Goal: Information Seeking & Learning: Learn about a topic

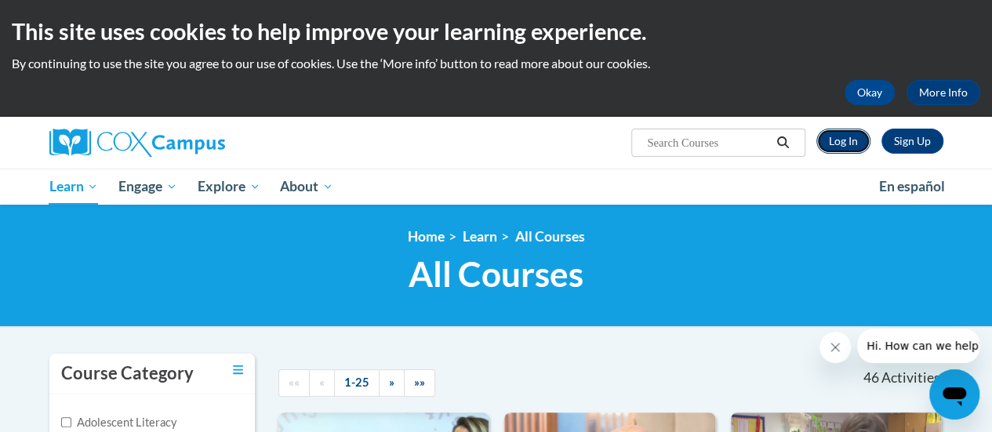
click at [848, 140] on link "Log In" at bounding box center [843, 141] width 54 height 25
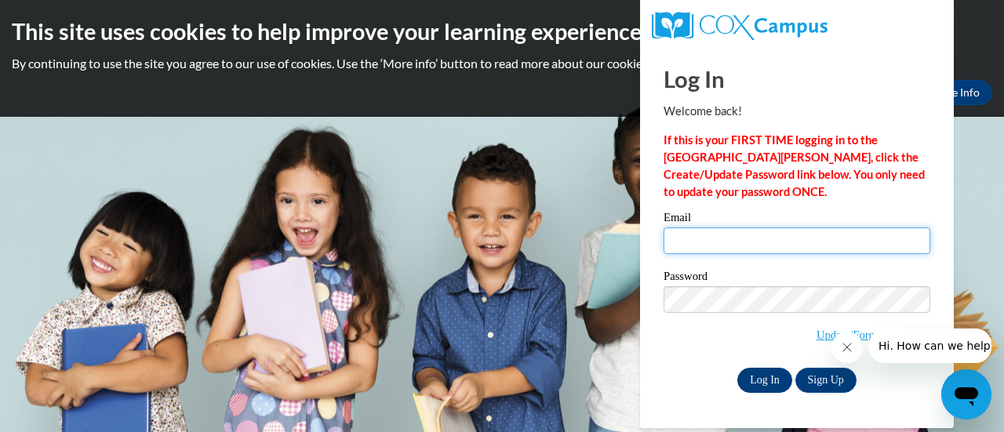
type input "keatingj@fortschools.org"
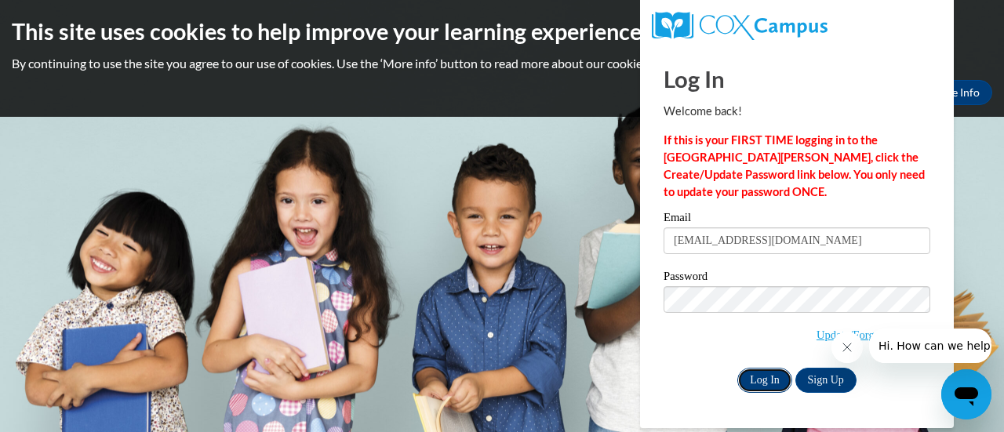
click at [772, 383] on input "Log In" at bounding box center [764, 380] width 55 height 25
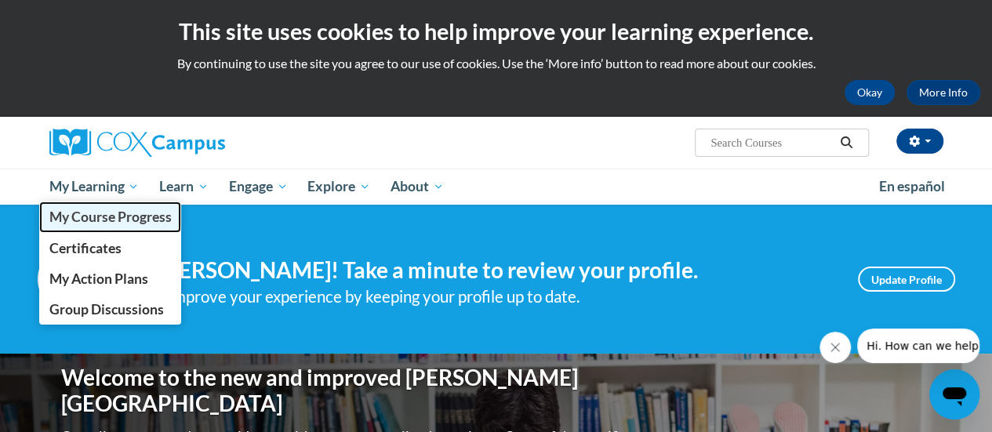
click at [116, 228] on link "My Course Progress" at bounding box center [110, 216] width 143 height 31
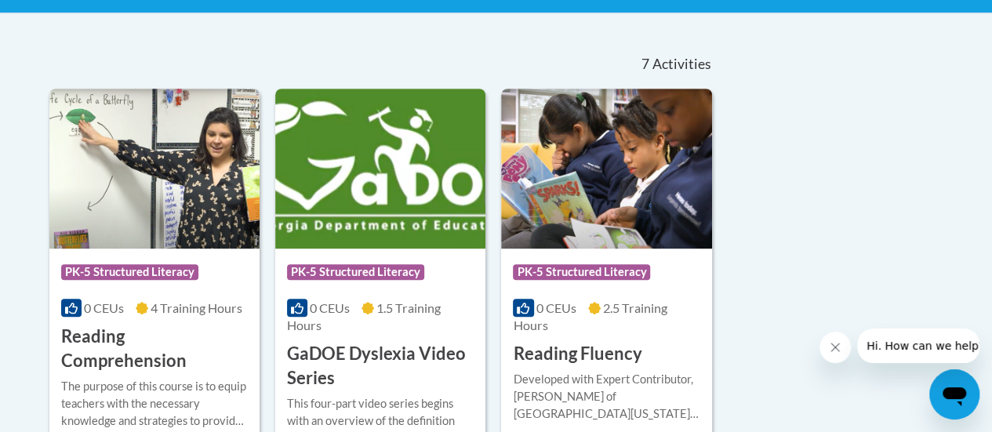
scroll to position [392, 0]
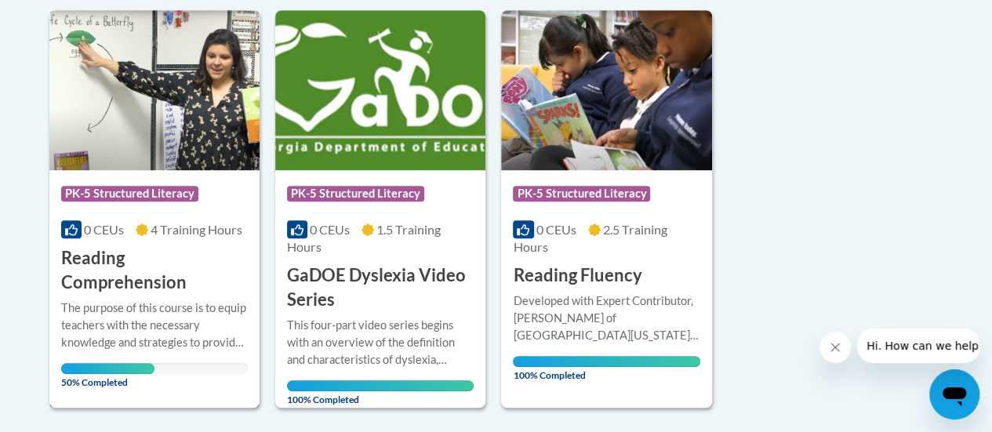
click at [139, 314] on div "The purpose of this course is to equip teachers with the necessary knowledge an…" at bounding box center [154, 325] width 187 height 52
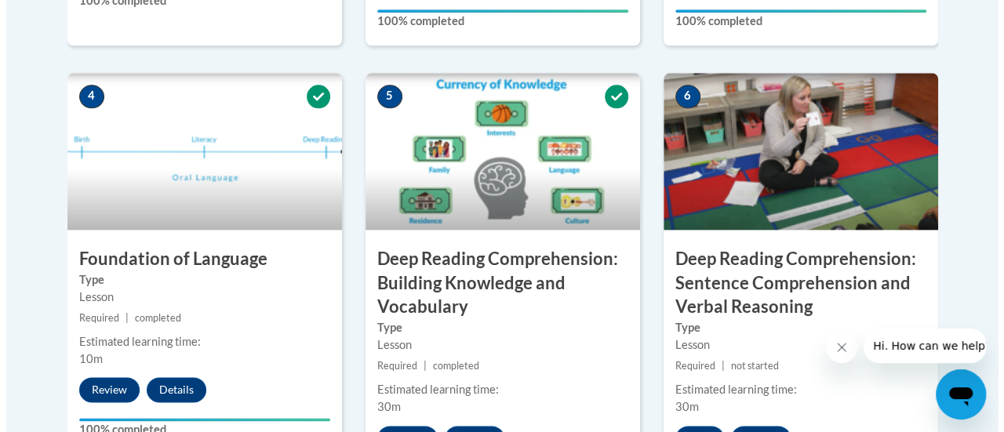
scroll to position [1019, 0]
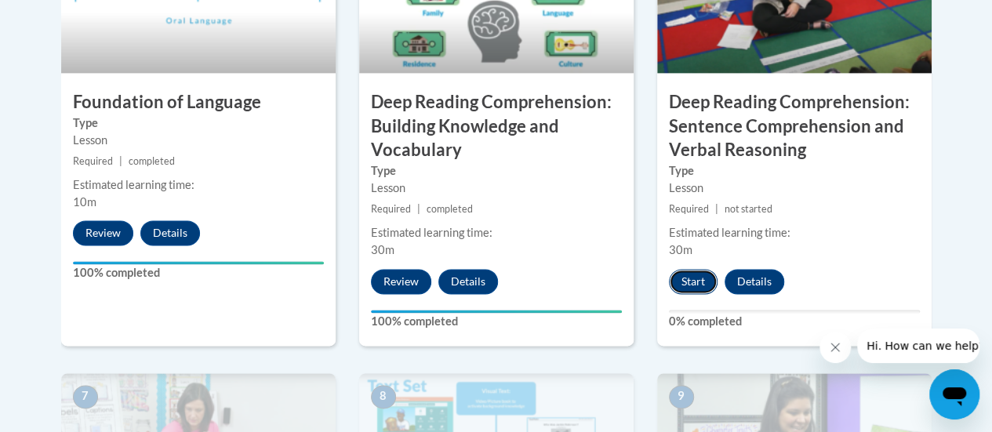
click at [688, 285] on button "Start" at bounding box center [693, 281] width 49 height 25
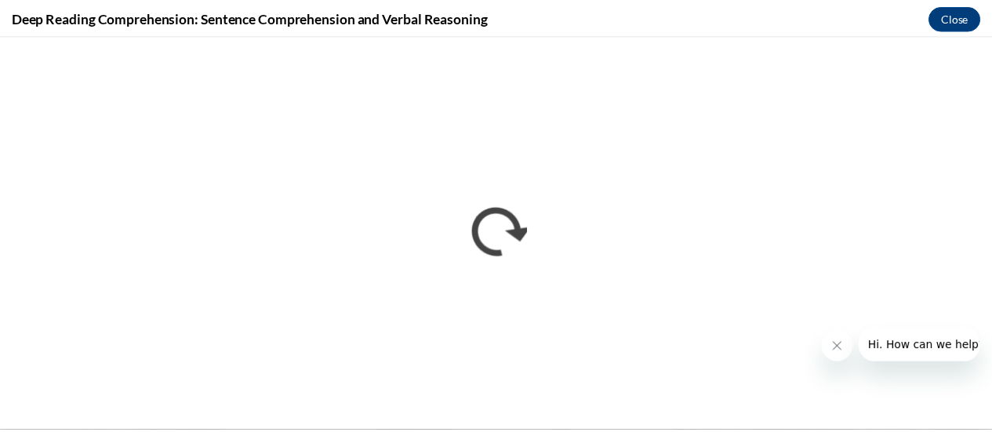
scroll to position [0, 0]
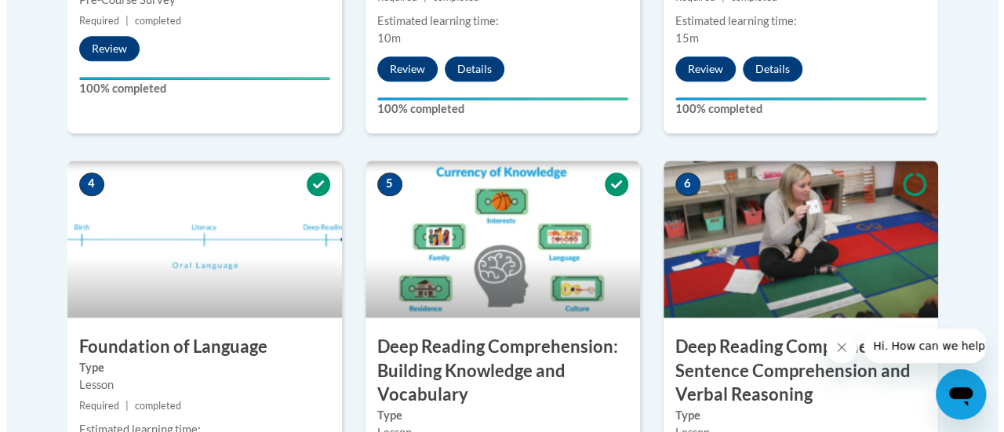
scroll to position [1019, 0]
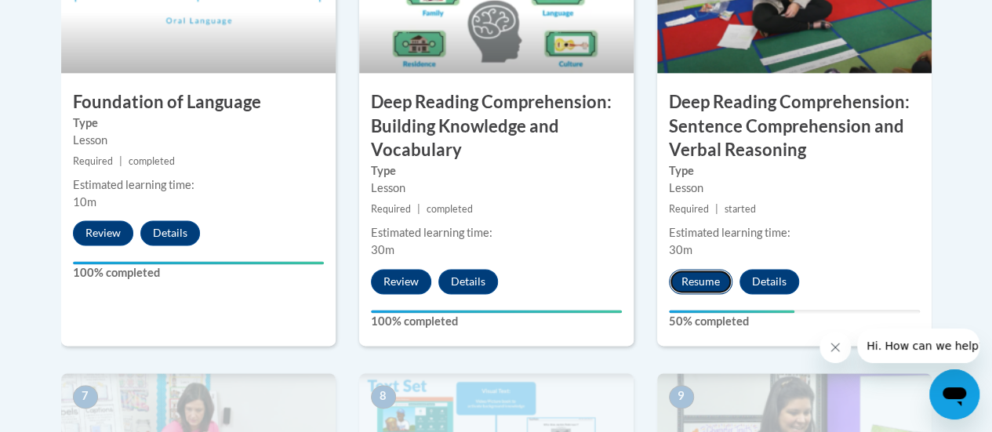
click at [687, 283] on button "Resume" at bounding box center [701, 281] width 64 height 25
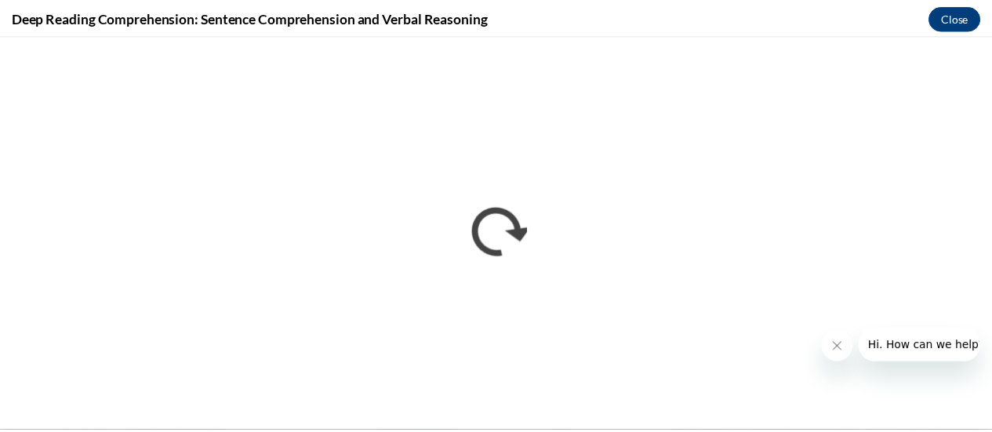
scroll to position [0, 0]
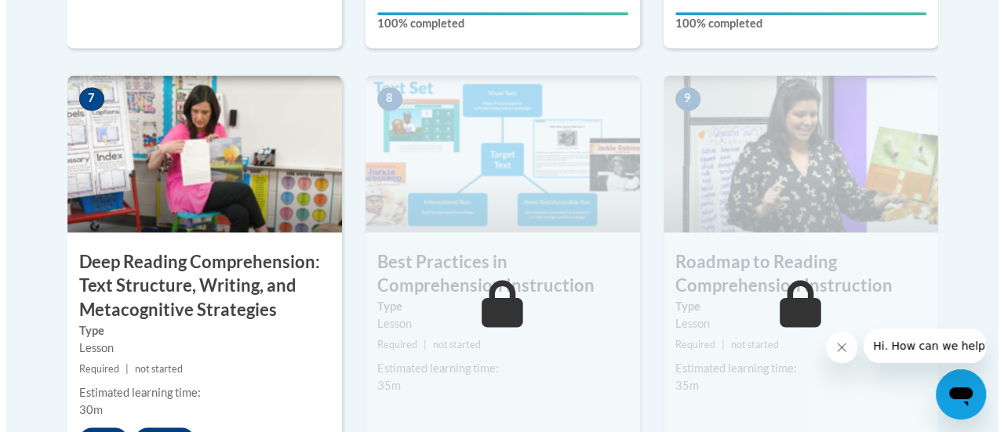
scroll to position [1411, 0]
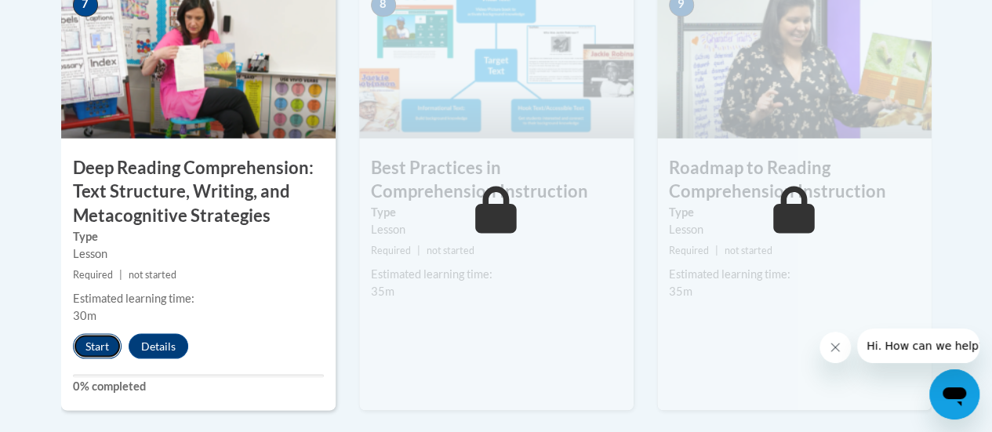
click at [88, 343] on button "Start" at bounding box center [97, 345] width 49 height 25
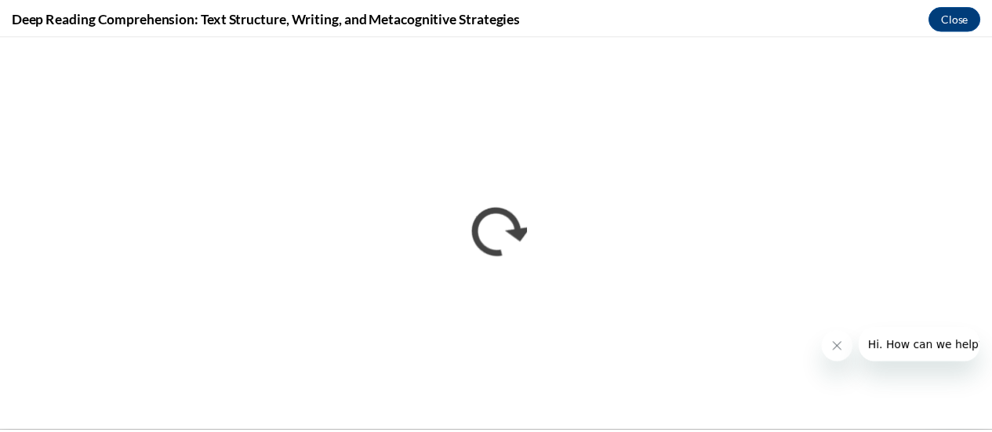
scroll to position [0, 0]
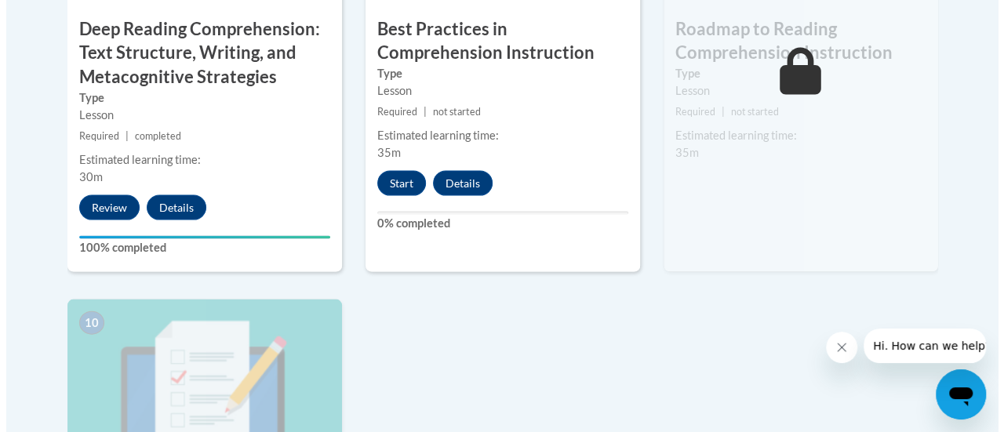
scroll to position [1544, 0]
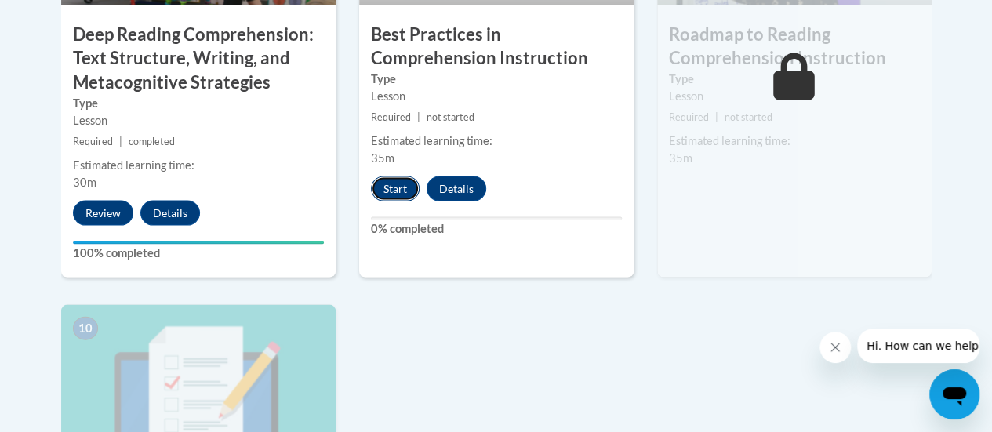
click at [392, 187] on button "Start" at bounding box center [395, 188] width 49 height 25
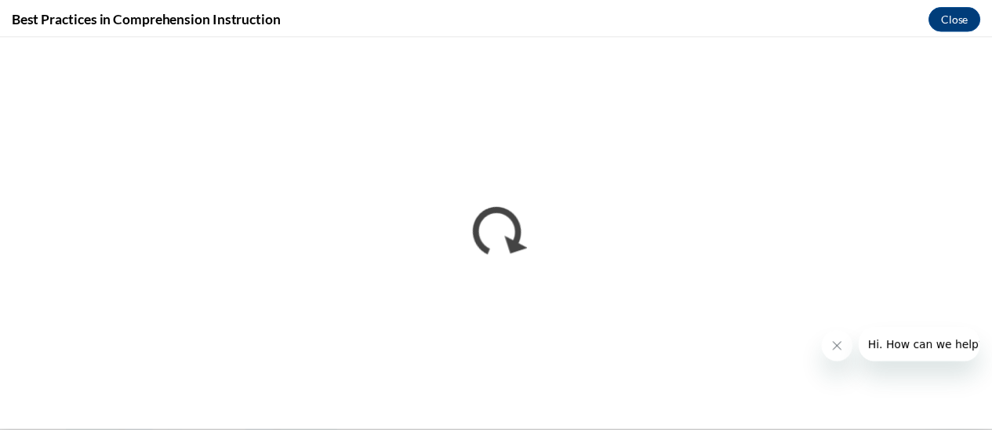
scroll to position [0, 0]
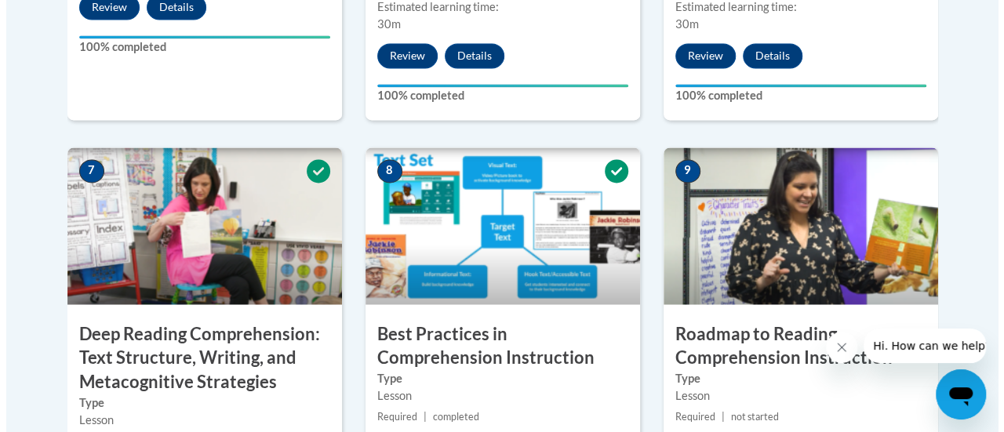
scroll to position [1490, 0]
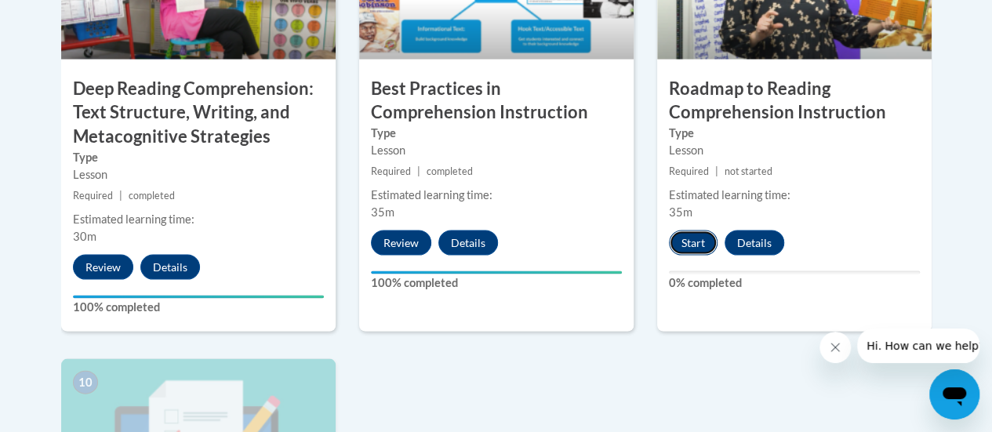
click at [690, 238] on button "Start" at bounding box center [693, 242] width 49 height 25
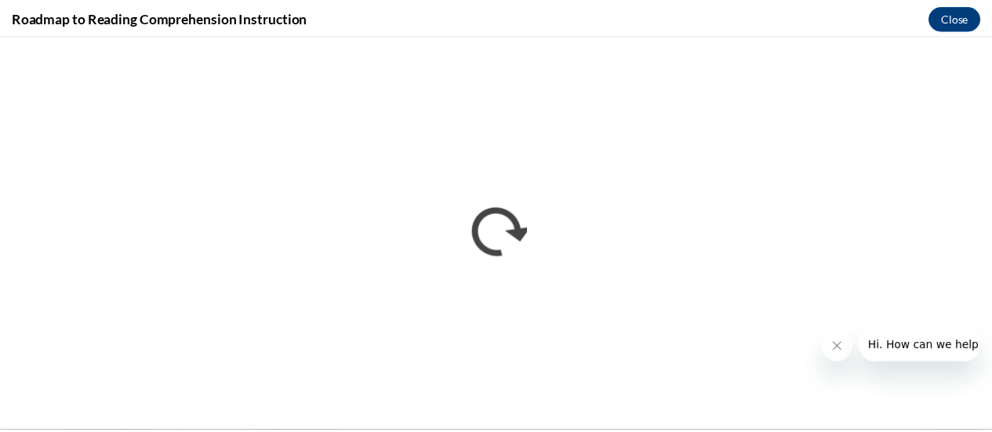
scroll to position [0, 0]
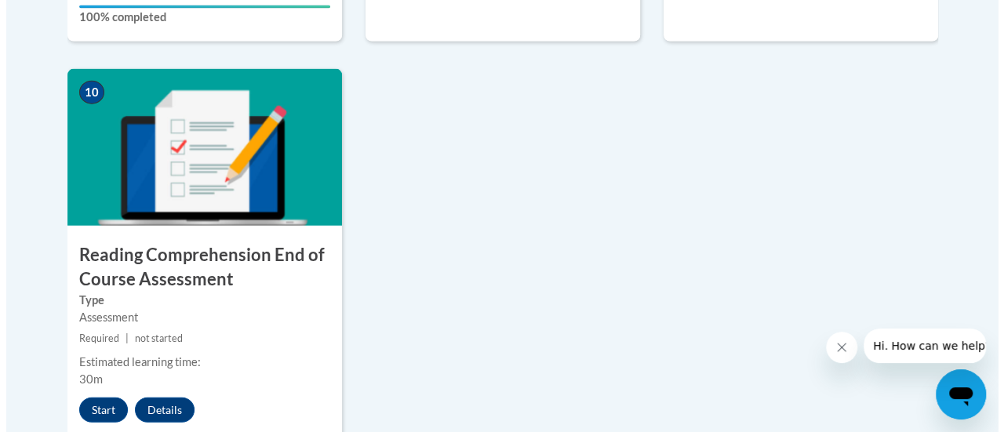
scroll to position [1803, 0]
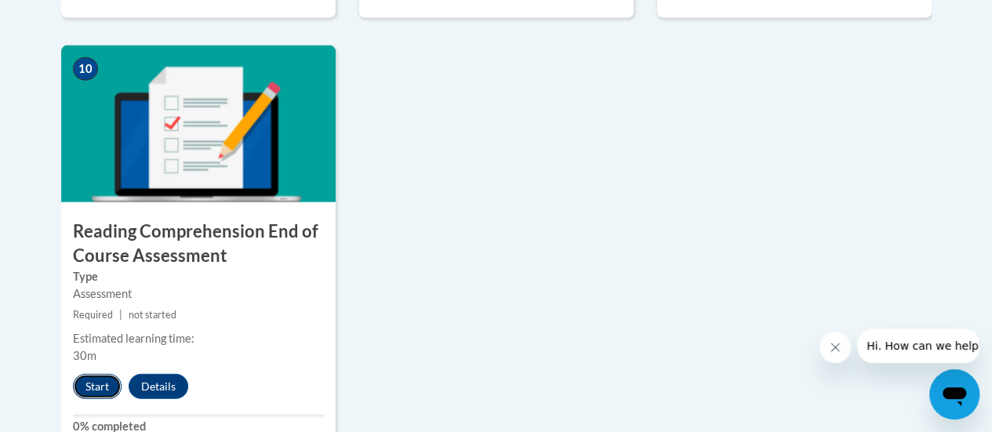
click at [99, 383] on button "Start" at bounding box center [97, 386] width 49 height 25
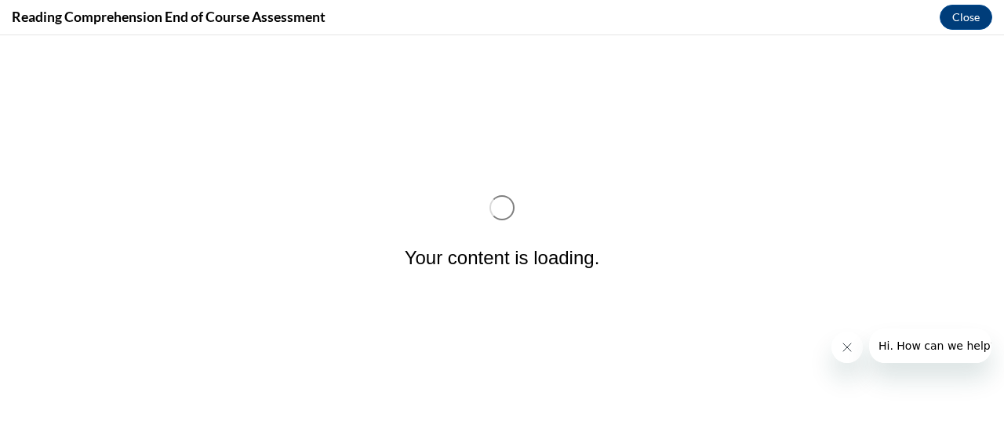
scroll to position [0, 0]
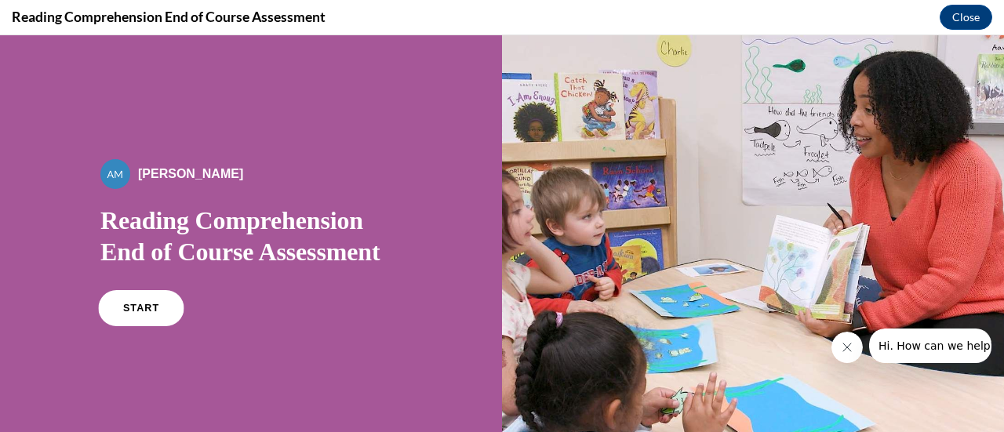
click at [124, 310] on span "START" at bounding box center [141, 309] width 36 height 12
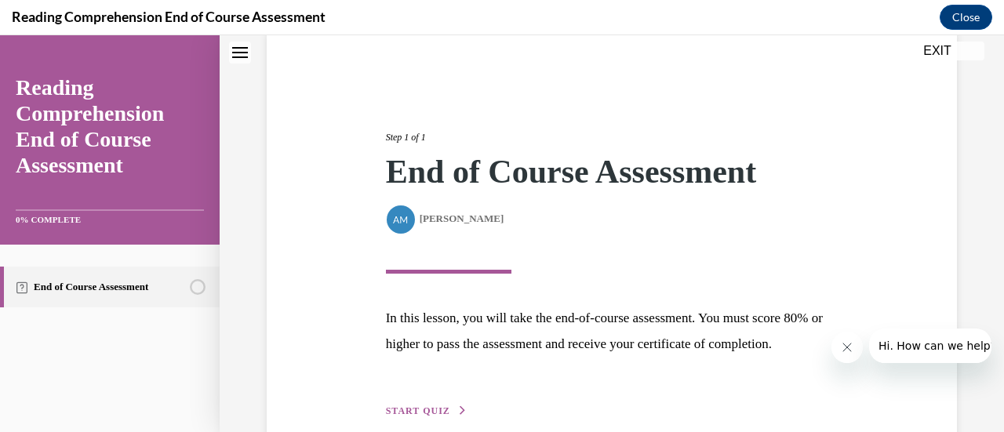
scroll to position [205, 0]
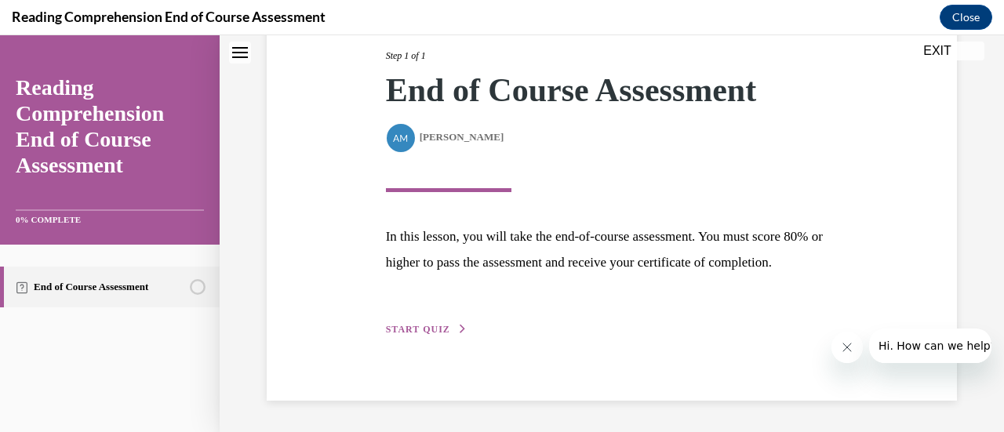
click at [414, 335] on span "START QUIZ" at bounding box center [418, 329] width 64 height 11
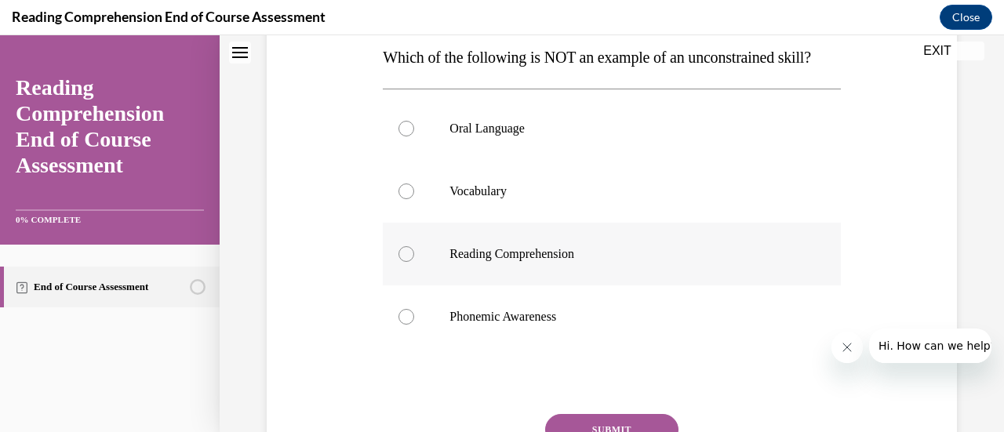
scroll to position [332, 0]
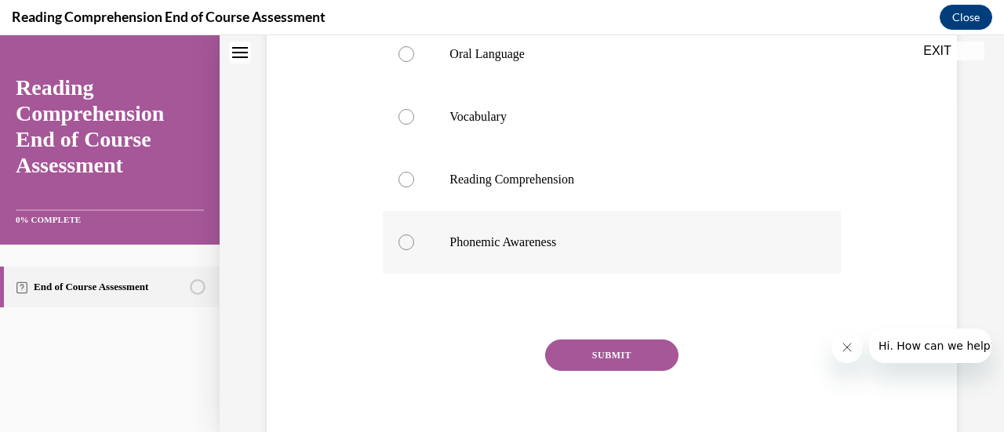
click at [412, 269] on label "Phonemic Awareness" at bounding box center [611, 242] width 457 height 63
click at [412, 250] on input "Phonemic Awareness" at bounding box center [406, 242] width 16 height 16
radio input "true"
click at [593, 371] on button "SUBMIT" at bounding box center [611, 354] width 133 height 31
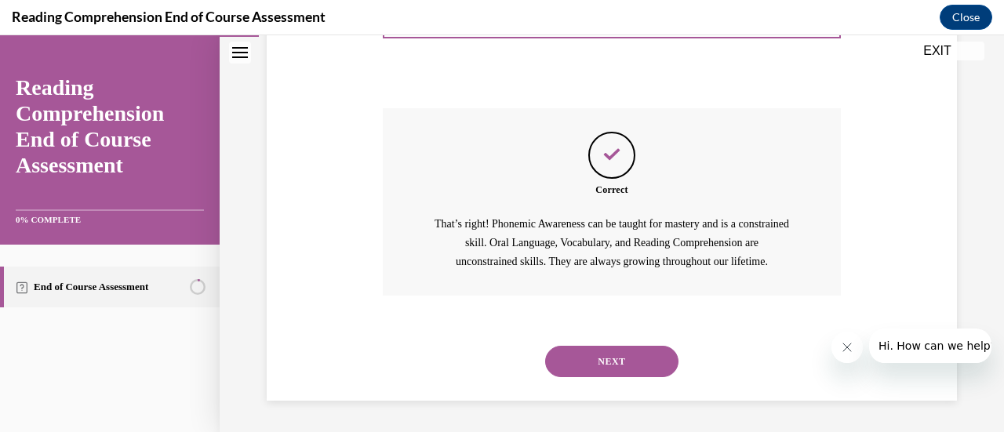
scroll to position [593, 0]
click at [593, 353] on button "NEXT" at bounding box center [611, 361] width 133 height 31
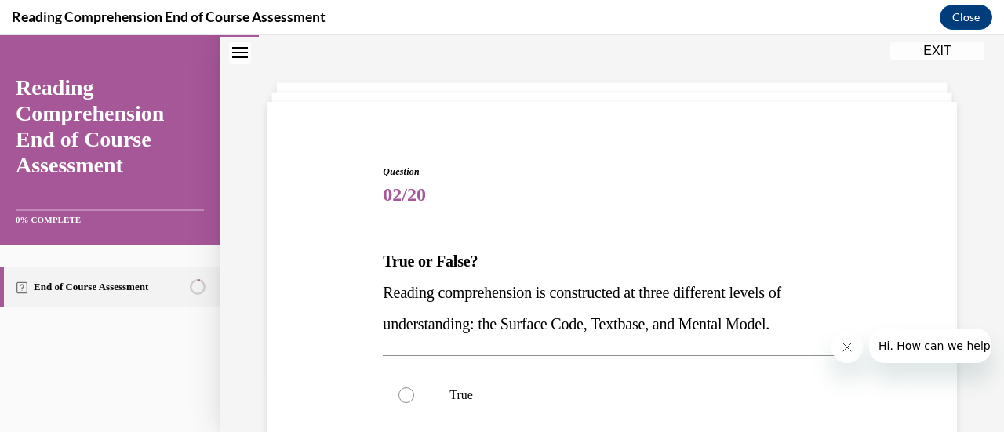
scroll to position [78, 0]
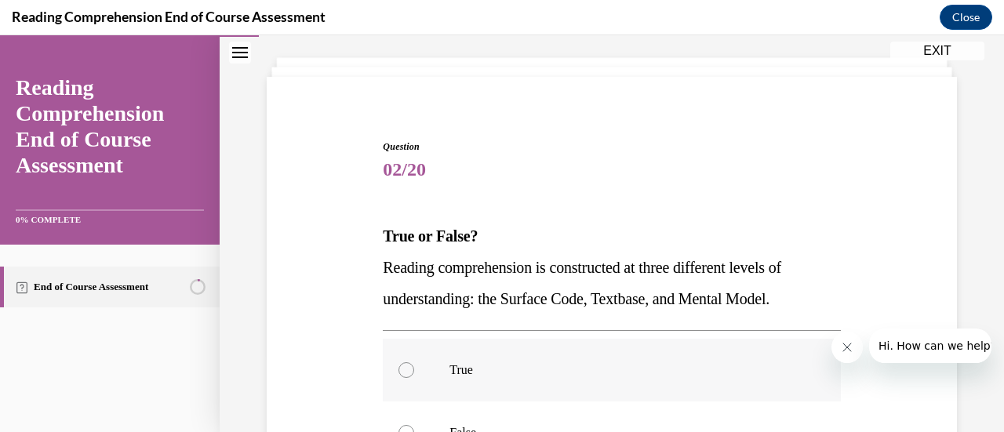
click at [402, 369] on div at bounding box center [406, 370] width 16 height 16
click at [402, 369] on input "True" at bounding box center [406, 370] width 16 height 16
radio input "true"
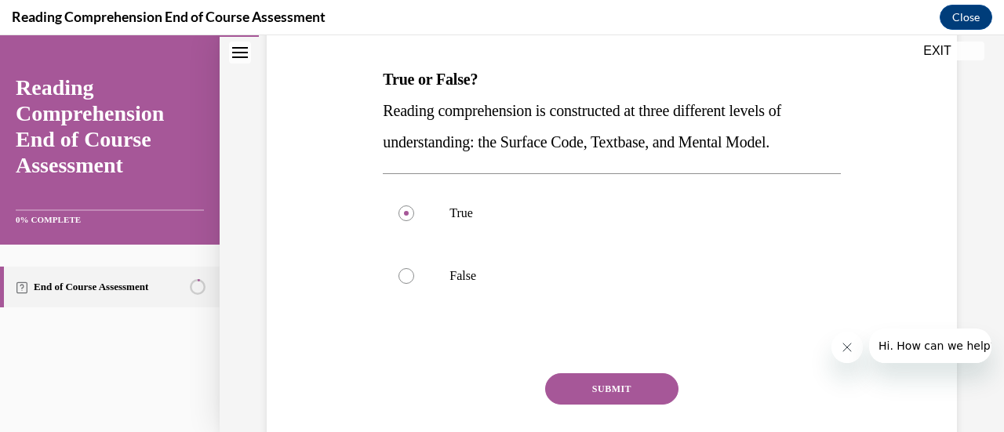
click at [610, 390] on button "SUBMIT" at bounding box center [611, 388] width 133 height 31
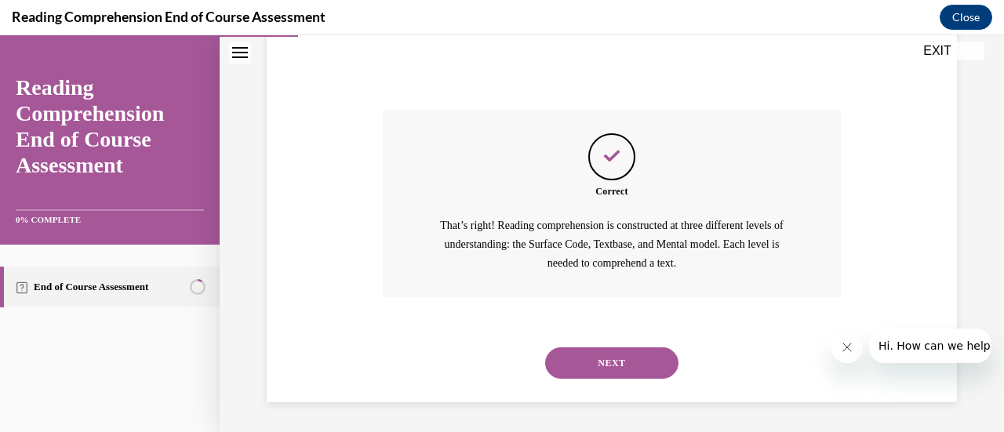
scroll to position [499, 0]
click at [599, 368] on button "NEXT" at bounding box center [611, 362] width 133 height 31
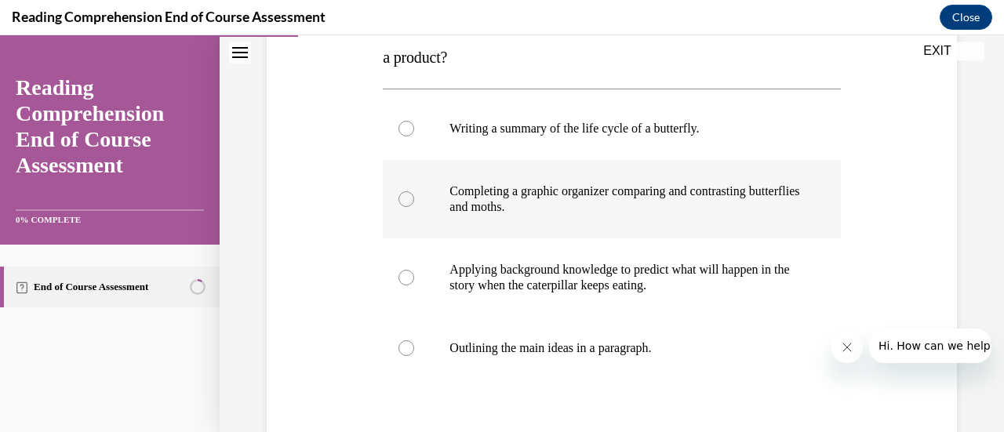
scroll to position [314, 0]
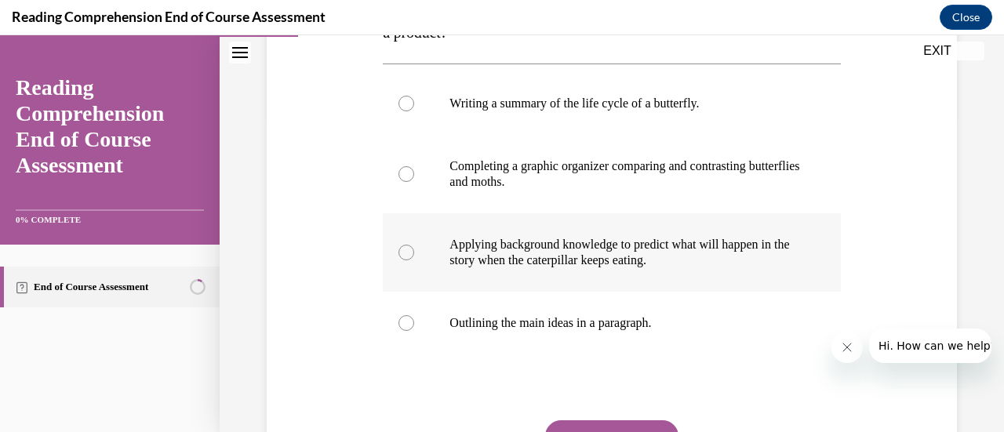
click at [408, 251] on div at bounding box center [406, 253] width 16 height 16
click at [408, 251] on input "Applying background knowledge to predict what will happen in the story when the…" at bounding box center [406, 253] width 16 height 16
radio input "true"
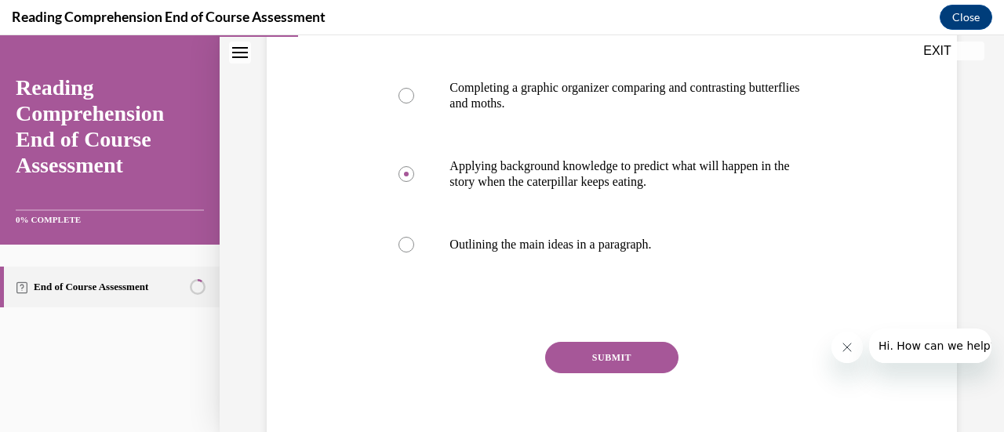
click at [569, 358] on button "SUBMIT" at bounding box center [611, 357] width 133 height 31
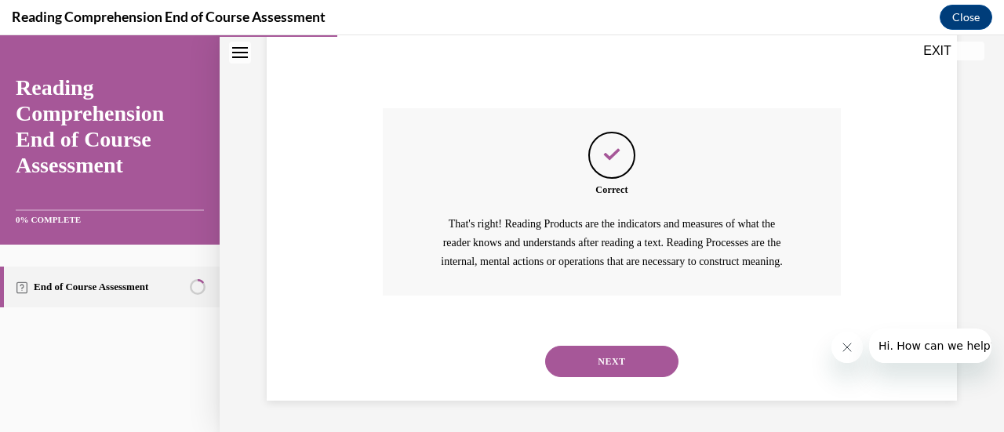
scroll to position [644, 0]
click at [572, 357] on button "NEXT" at bounding box center [611, 361] width 133 height 31
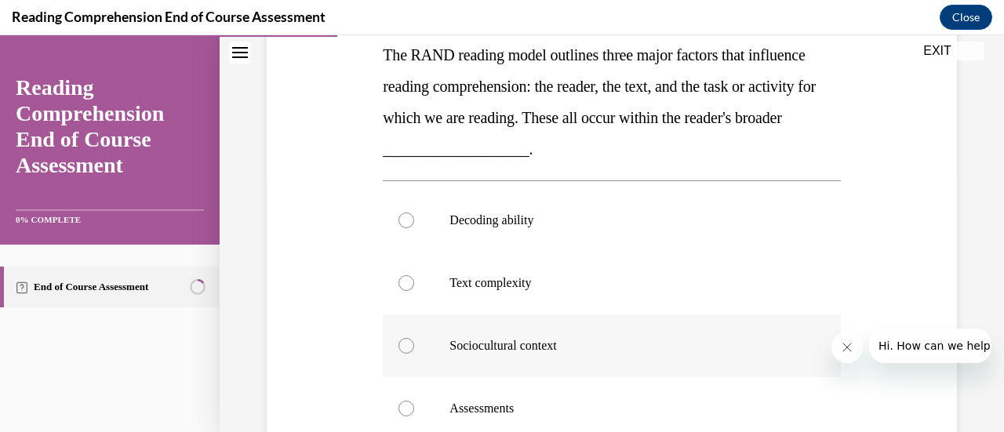
scroll to position [235, 0]
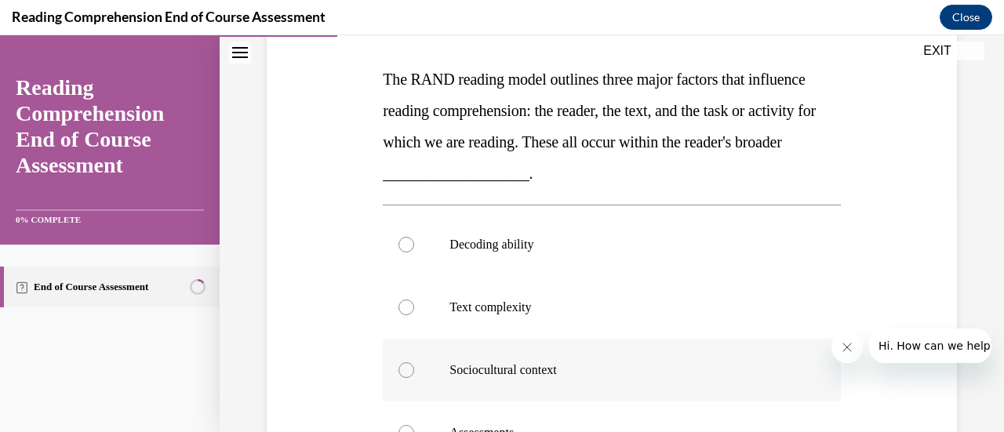
click at [411, 367] on div at bounding box center [406, 370] width 16 height 16
click at [411, 367] on input "Sociocultural context" at bounding box center [406, 370] width 16 height 16
radio input "true"
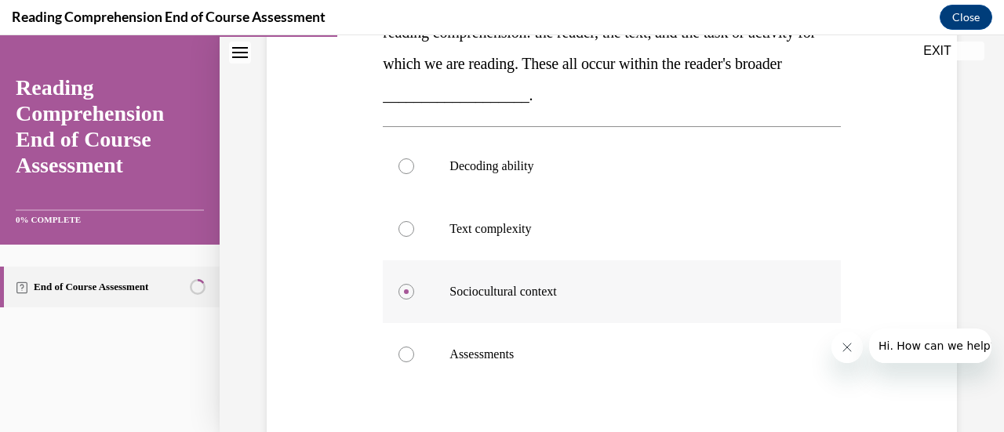
scroll to position [392, 0]
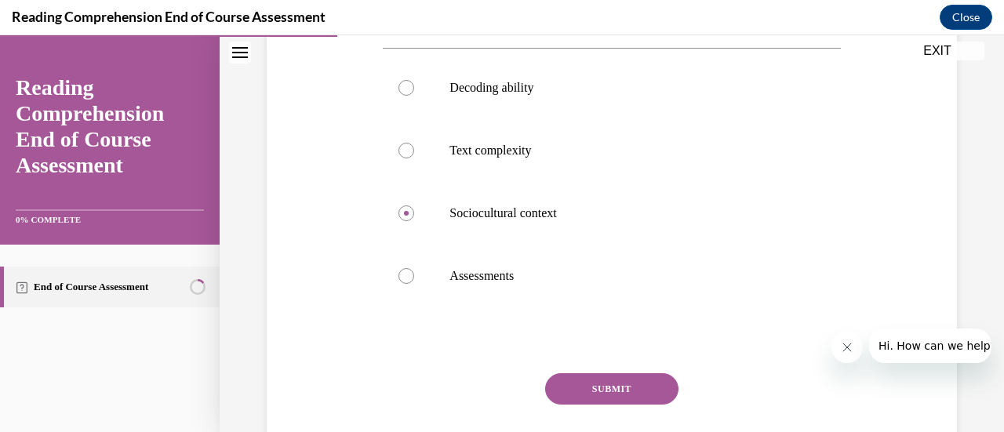
click at [612, 387] on button "SUBMIT" at bounding box center [611, 388] width 133 height 31
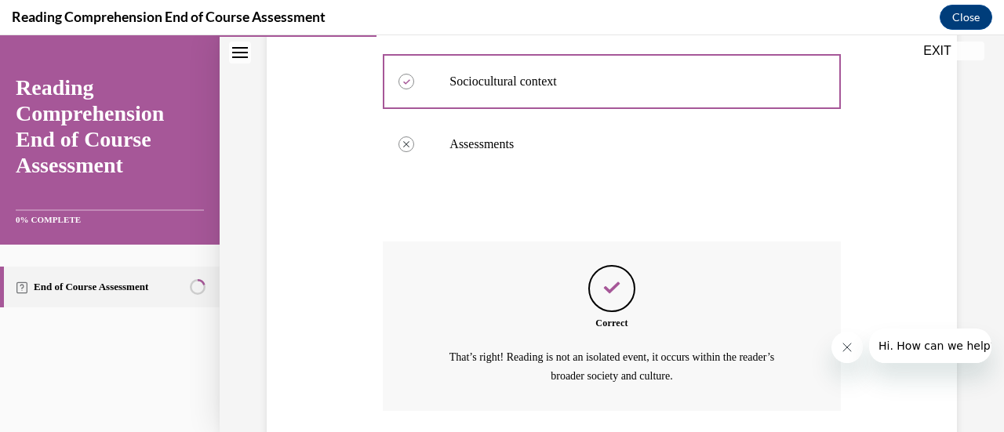
scroll to position [637, 0]
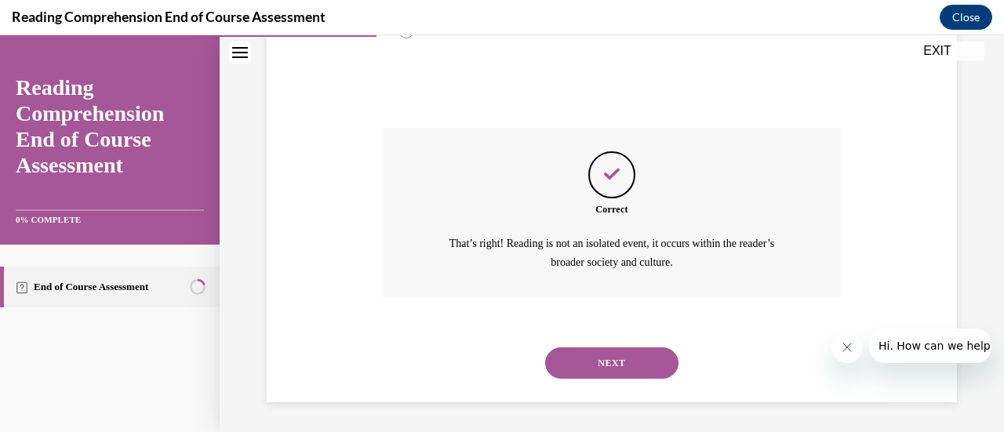
click at [615, 364] on button "NEXT" at bounding box center [611, 362] width 133 height 31
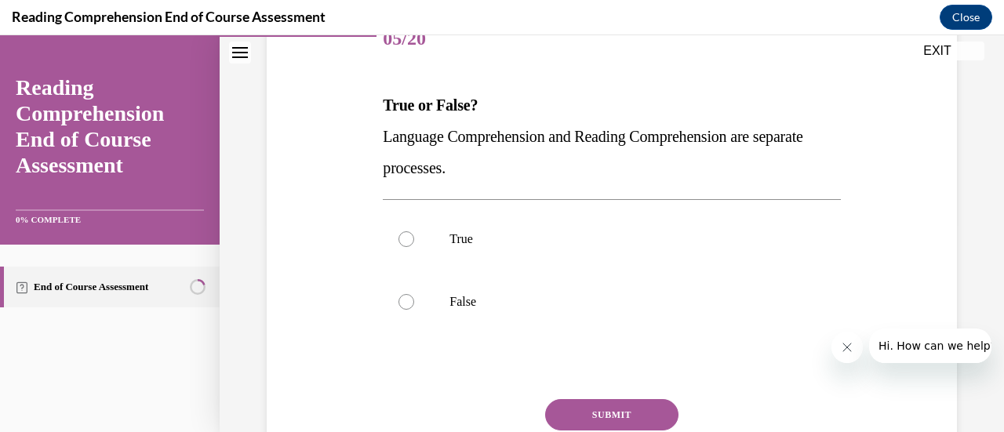
scroll to position [235, 0]
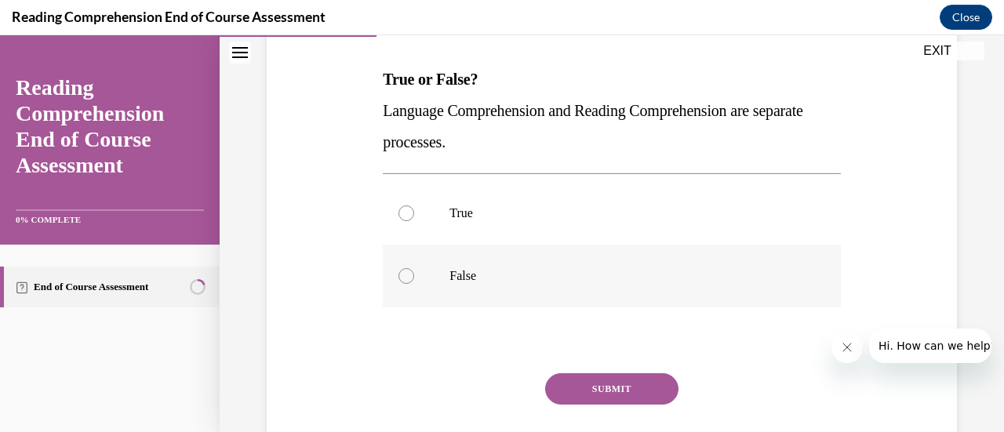
click at [409, 278] on div at bounding box center [406, 276] width 16 height 16
click at [409, 278] on input "False" at bounding box center [406, 276] width 16 height 16
radio input "true"
click at [594, 390] on button "SUBMIT" at bounding box center [611, 388] width 133 height 31
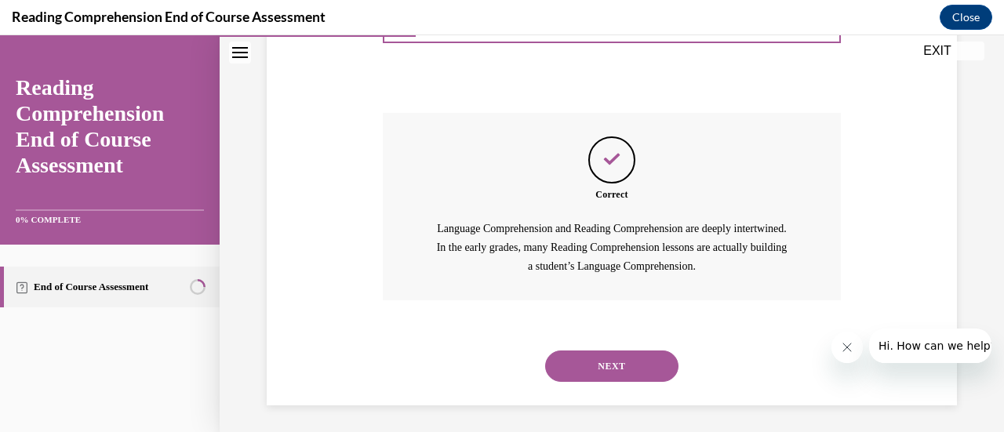
scroll to position [499, 0]
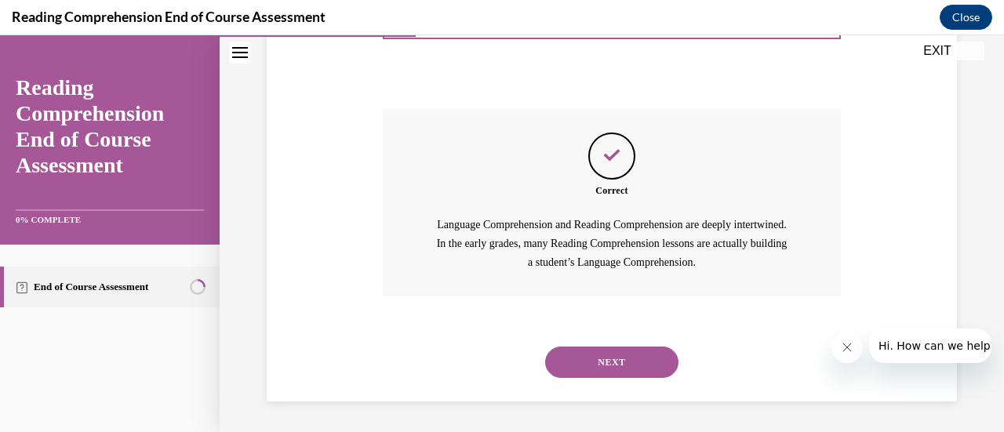
click at [604, 366] on button "NEXT" at bounding box center [611, 362] width 133 height 31
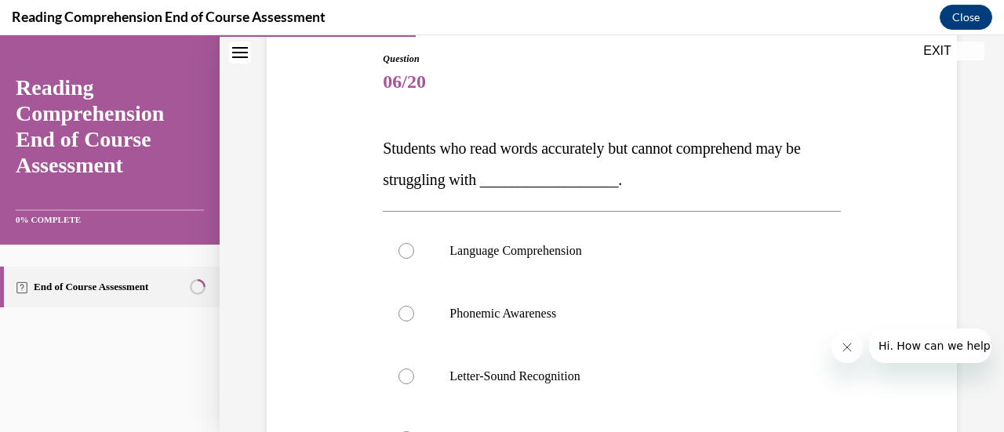
scroll to position [157, 0]
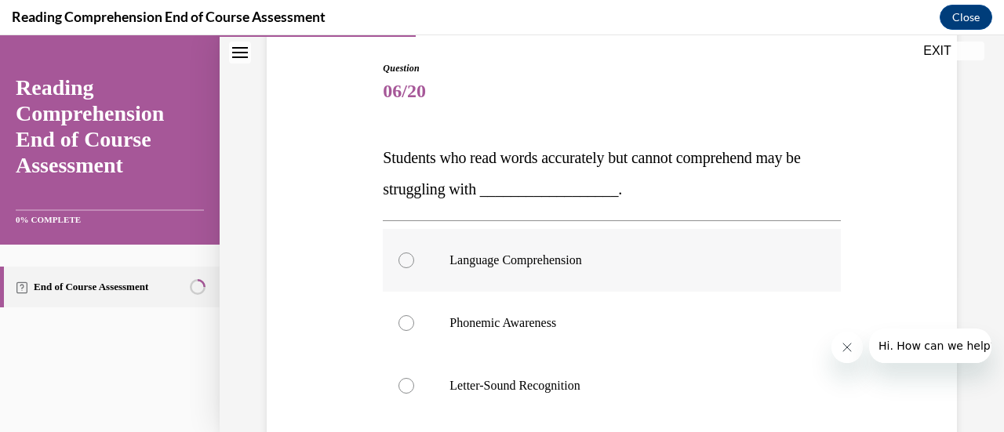
click at [413, 252] on label "Language Comprehension" at bounding box center [611, 260] width 457 height 63
click at [413, 252] on input "Language Comprehension" at bounding box center [406, 260] width 16 height 16
radio input "true"
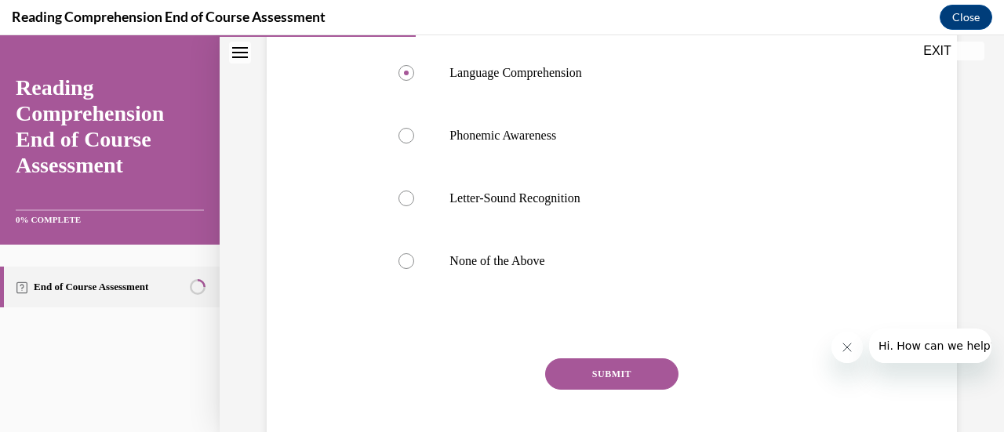
scroll to position [392, 0]
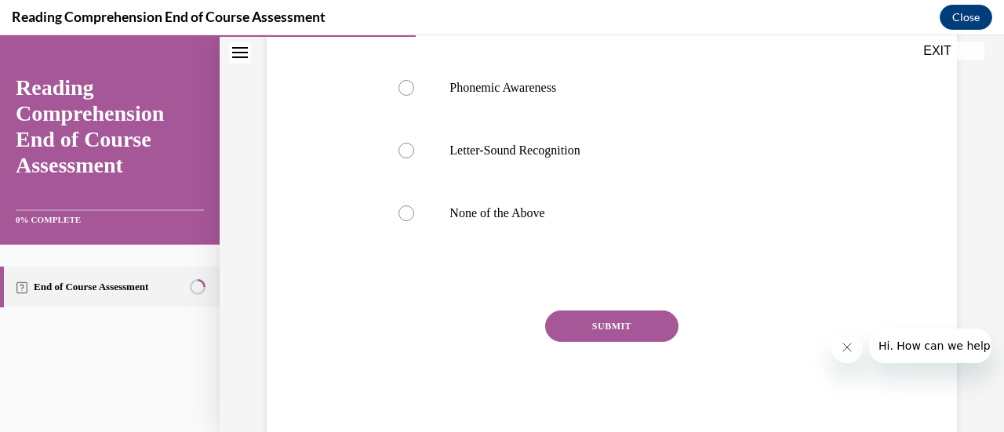
click at [647, 328] on button "SUBMIT" at bounding box center [611, 325] width 133 height 31
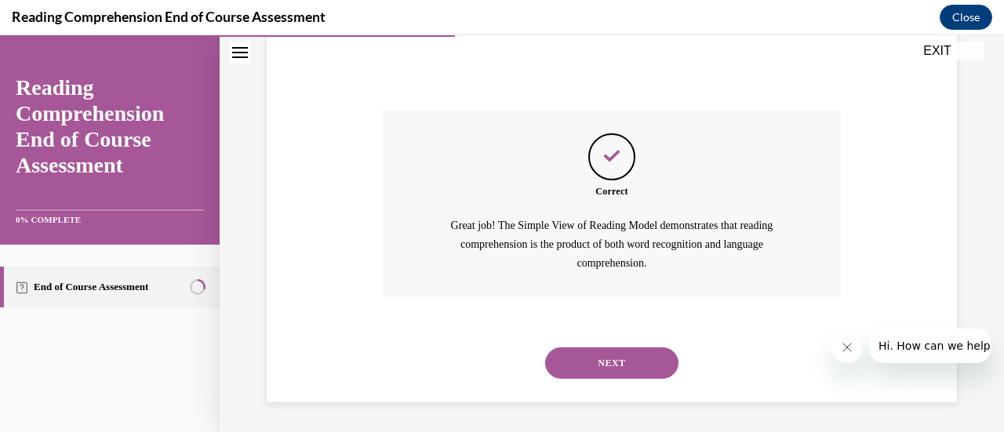
scroll to position [593, 0]
click at [627, 365] on button "NEXT" at bounding box center [611, 362] width 133 height 31
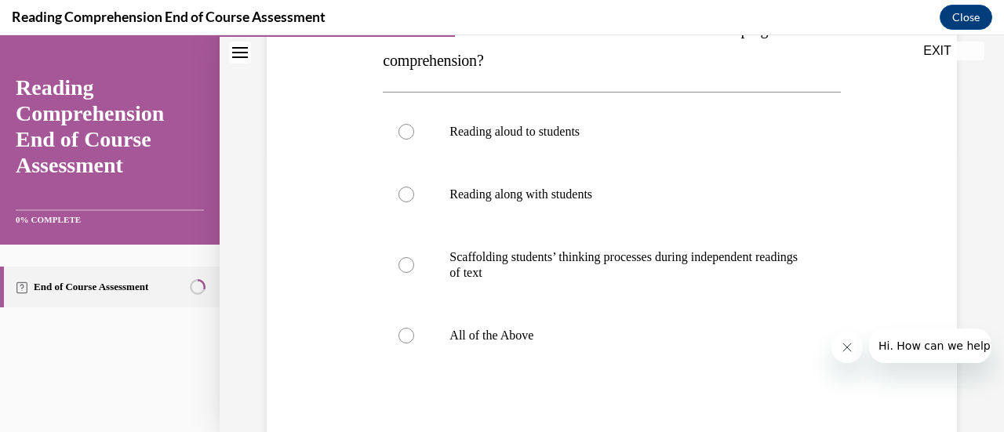
scroll to position [314, 0]
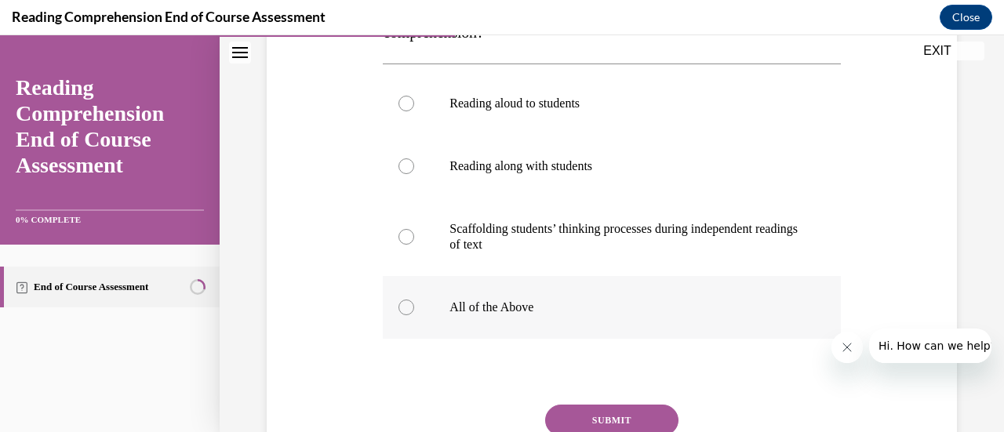
click at [412, 305] on label "All of the Above" at bounding box center [611, 307] width 457 height 63
click at [412, 305] on input "All of the Above" at bounding box center [406, 307] width 16 height 16
radio input "true"
click at [601, 415] on button "SUBMIT" at bounding box center [611, 420] width 133 height 31
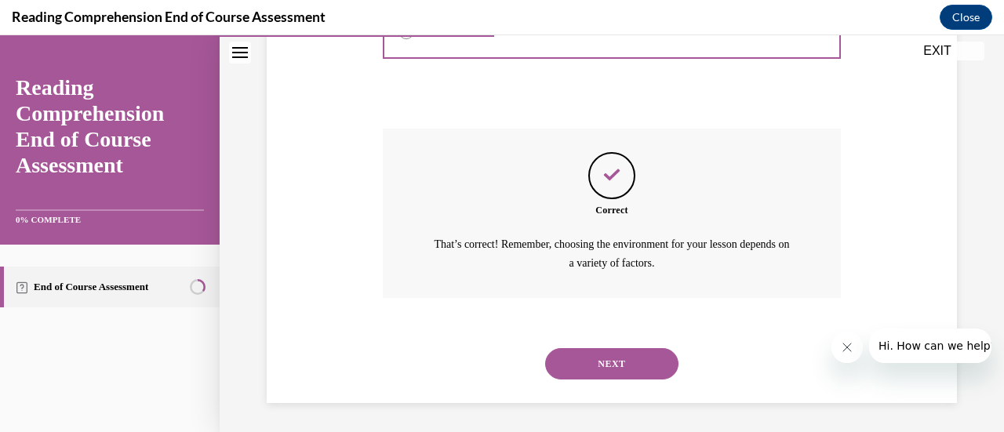
scroll to position [590, 0]
click at [601, 360] on button "NEXT" at bounding box center [611, 362] width 133 height 31
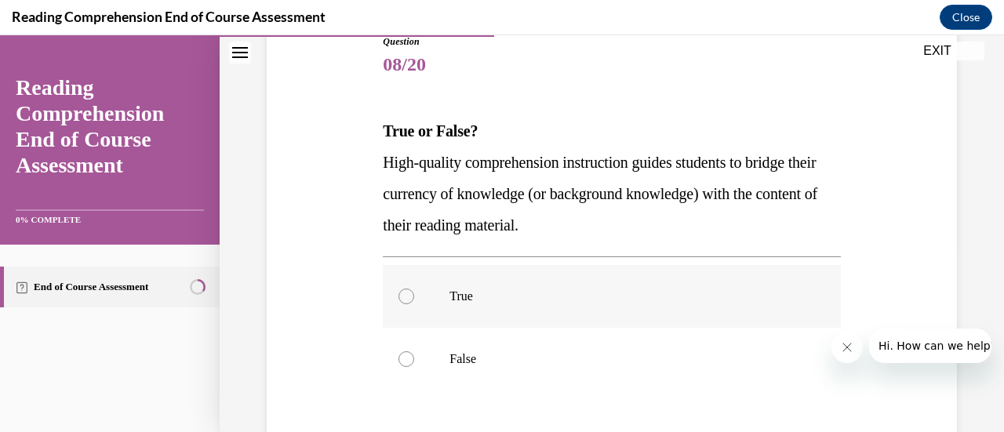
scroll to position [235, 0]
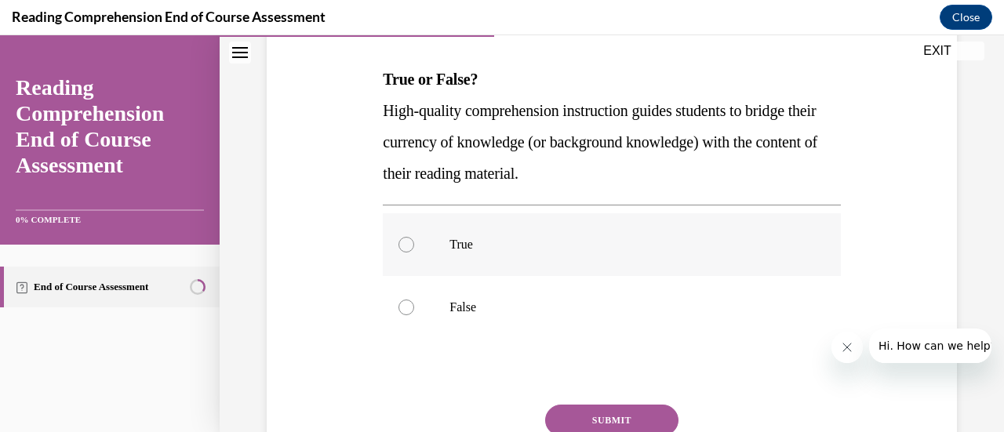
click at [409, 247] on div at bounding box center [406, 245] width 16 height 16
click at [409, 247] on input "True" at bounding box center [406, 245] width 16 height 16
radio input "true"
click at [585, 419] on button "SUBMIT" at bounding box center [611, 420] width 133 height 31
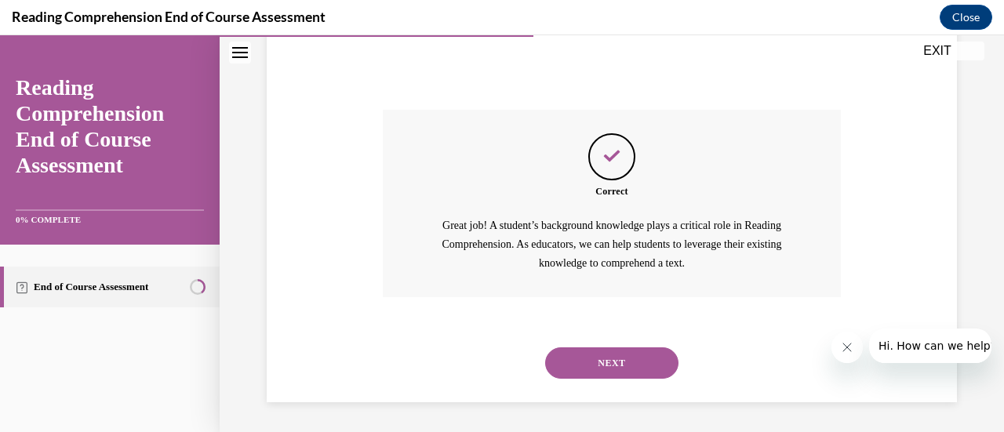
scroll to position [531, 0]
click at [582, 347] on button "NEXT" at bounding box center [611, 362] width 133 height 31
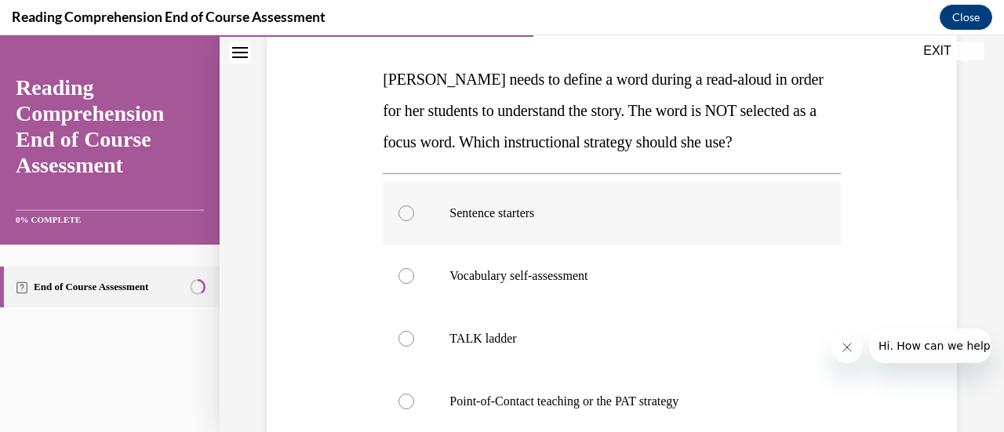
scroll to position [314, 0]
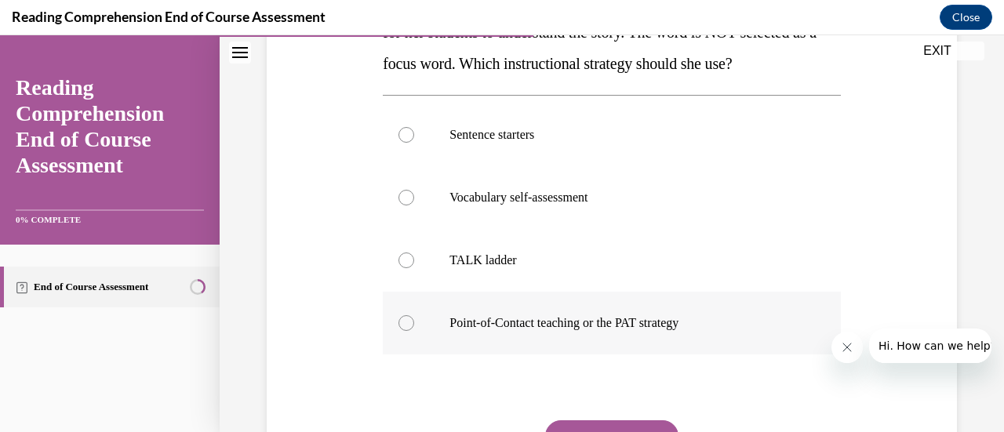
click at [404, 321] on div at bounding box center [406, 323] width 16 height 16
click at [404, 321] on input "Point-of-Contact teaching or the PAT strategy" at bounding box center [406, 323] width 16 height 16
radio input "true"
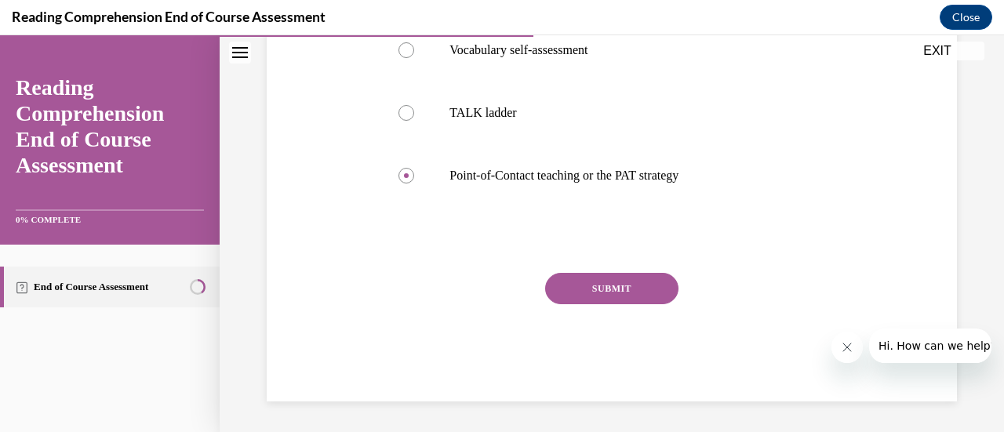
click at [596, 287] on button "SUBMIT" at bounding box center [611, 288] width 133 height 31
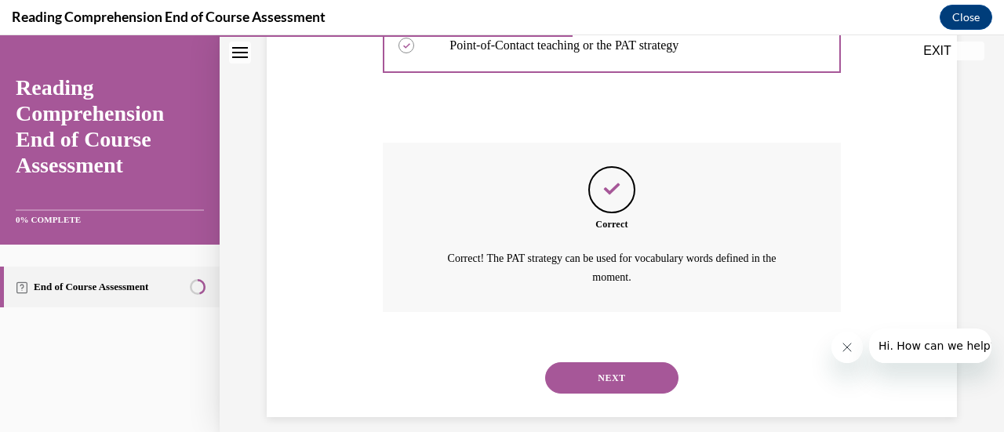
scroll to position [606, 0]
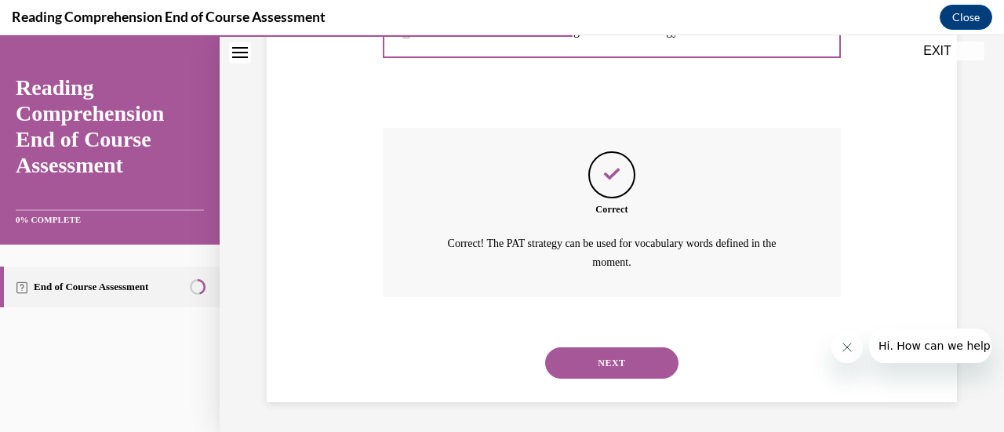
click at [613, 360] on button "NEXT" at bounding box center [611, 362] width 133 height 31
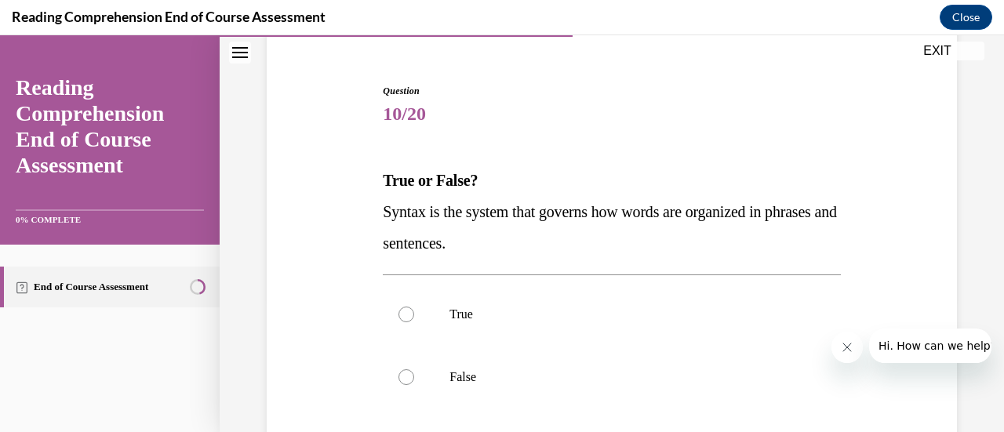
scroll to position [157, 0]
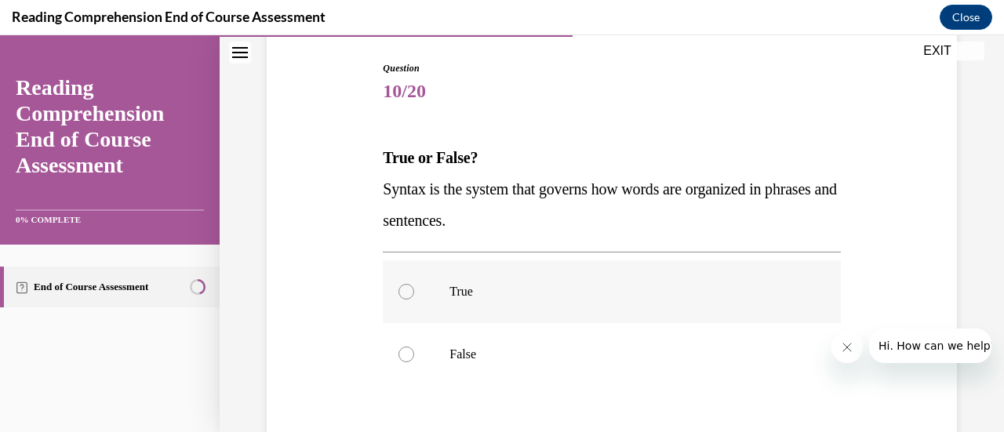
click at [404, 299] on label "True" at bounding box center [611, 291] width 457 height 63
click at [404, 299] on input "True" at bounding box center [406, 292] width 16 height 16
radio input "true"
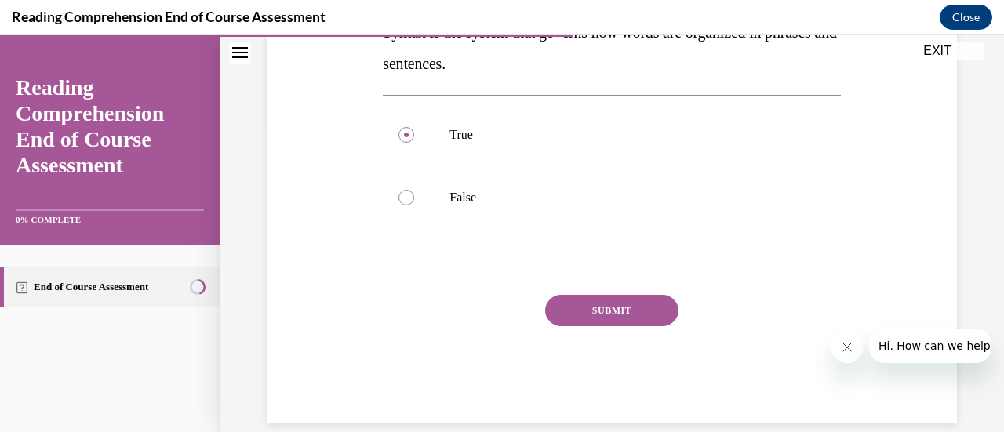
click at [599, 305] on button "SUBMIT" at bounding box center [611, 310] width 133 height 31
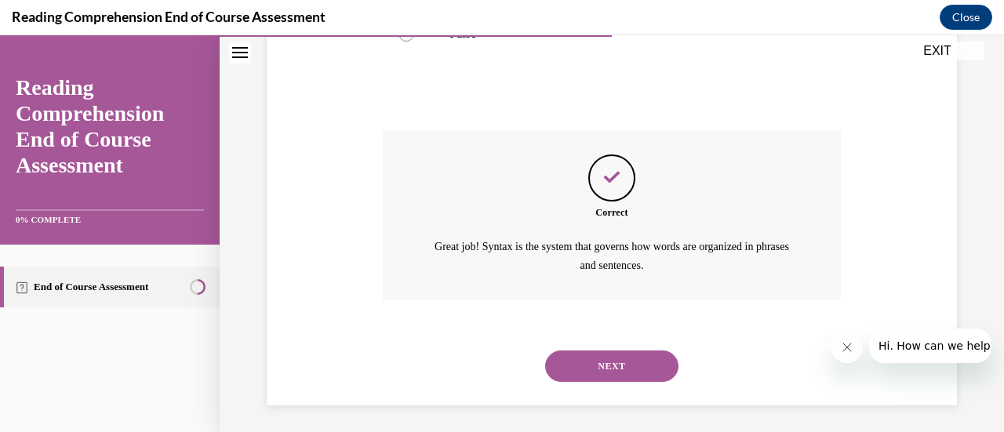
scroll to position [481, 0]
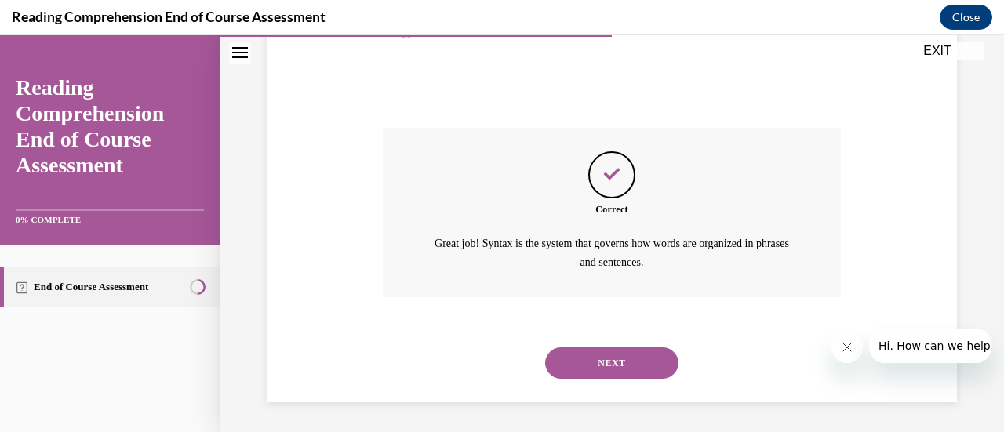
click at [612, 365] on button "NEXT" at bounding box center [611, 362] width 133 height 31
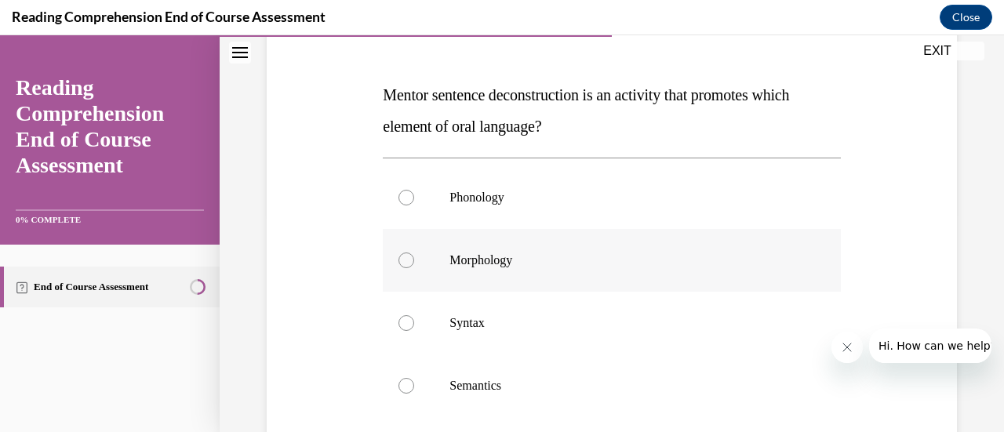
scroll to position [235, 0]
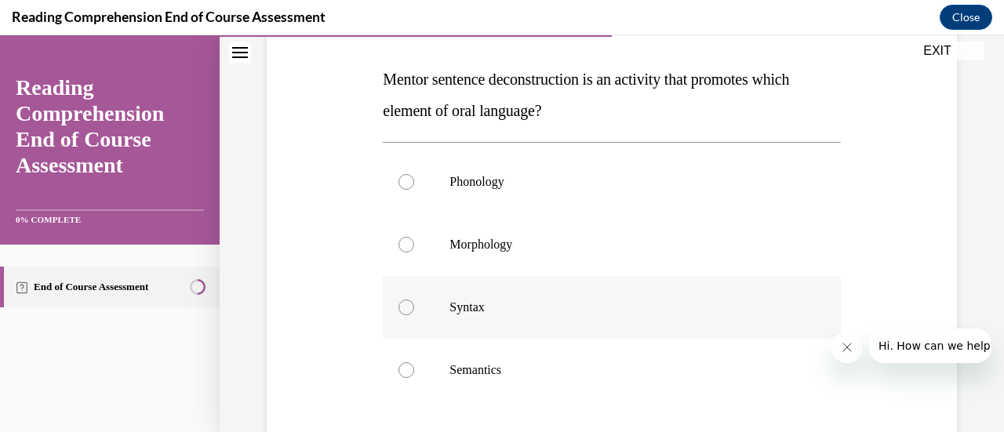
click at [408, 314] on label "Syntax" at bounding box center [611, 307] width 457 height 63
click at [408, 314] on input "Syntax" at bounding box center [406, 307] width 16 height 16
radio input "true"
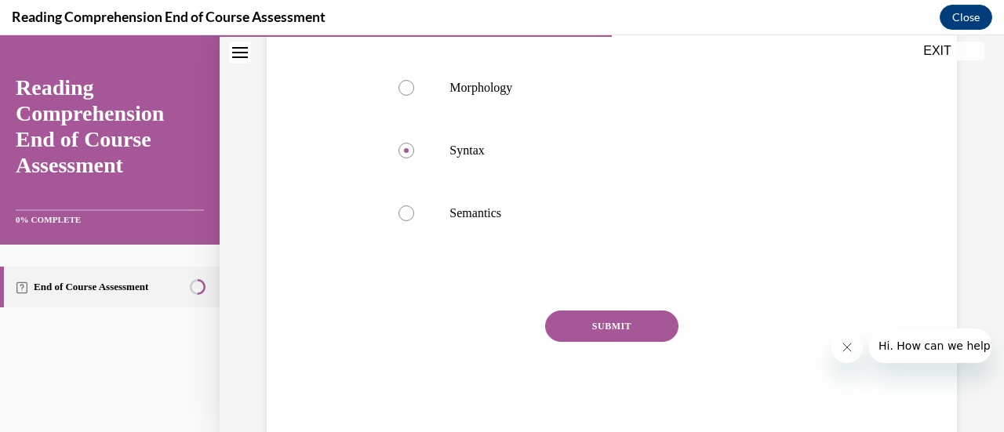
click at [583, 321] on button "SUBMIT" at bounding box center [611, 325] width 133 height 31
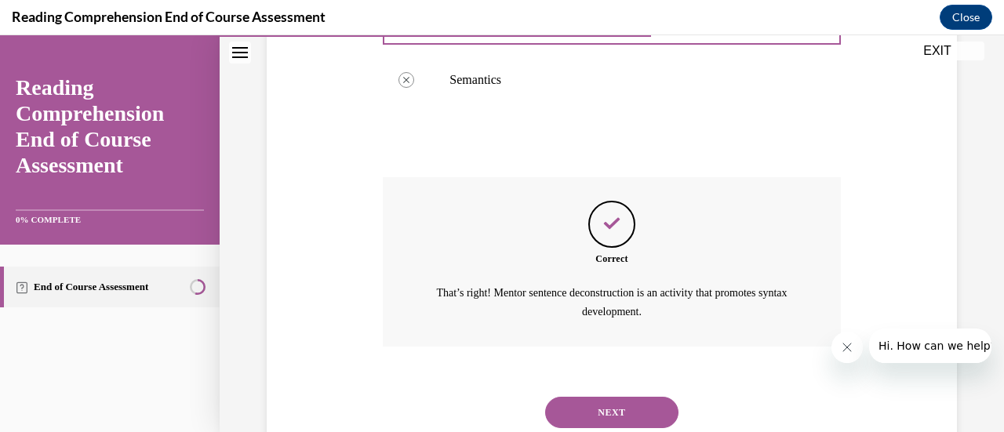
scroll to position [575, 0]
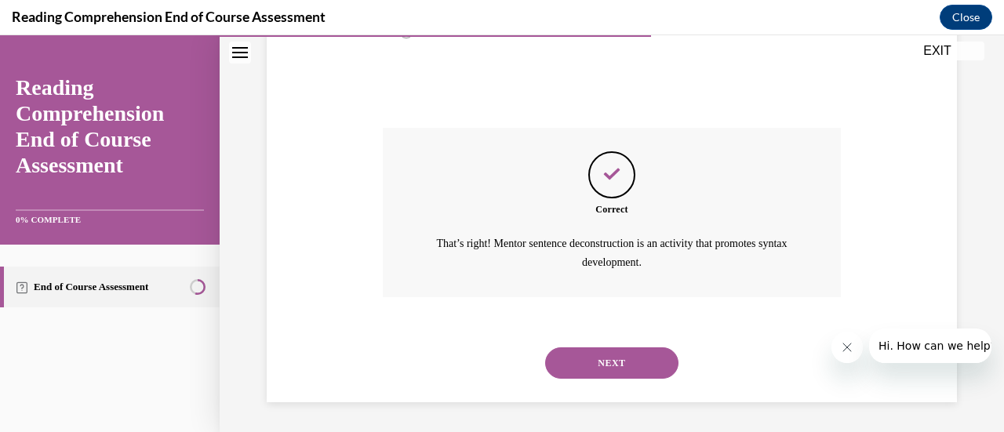
click at [614, 357] on button "NEXT" at bounding box center [611, 362] width 133 height 31
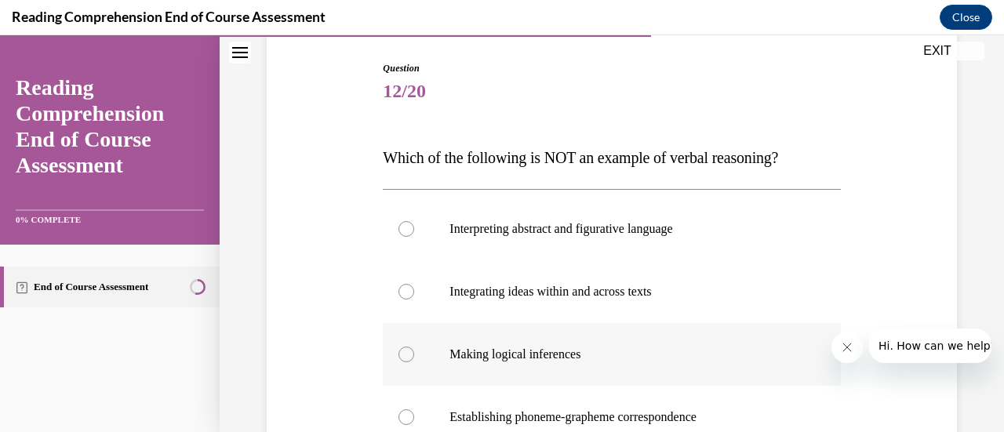
scroll to position [235, 0]
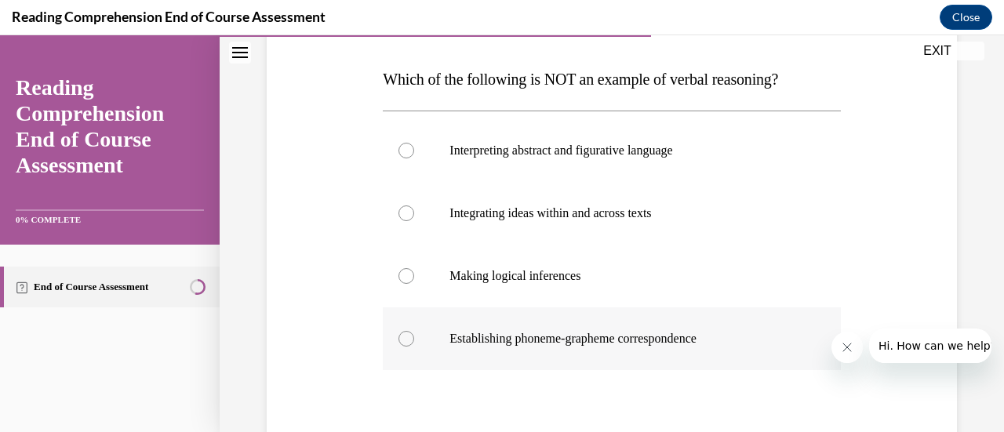
click at [403, 335] on div at bounding box center [406, 339] width 16 height 16
click at [403, 335] on input "Establishing phoneme-grapheme correspondence" at bounding box center [406, 339] width 16 height 16
radio input "true"
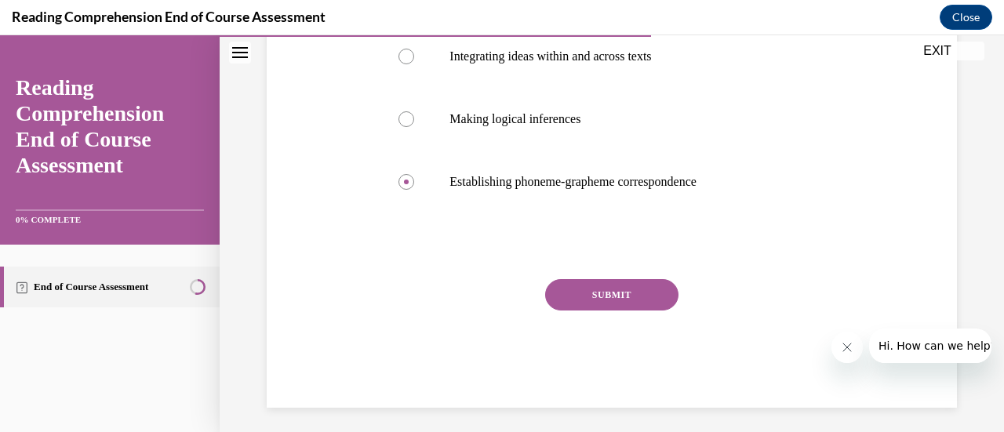
click at [623, 294] on button "SUBMIT" at bounding box center [611, 294] width 133 height 31
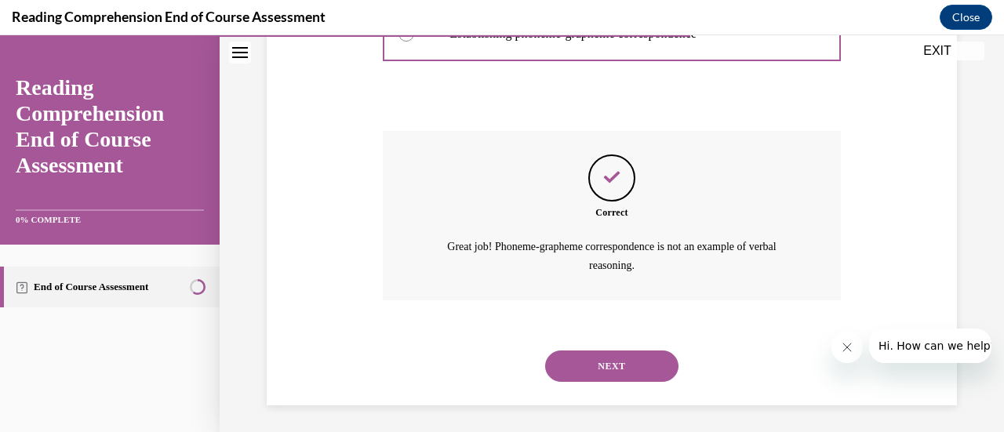
scroll to position [543, 0]
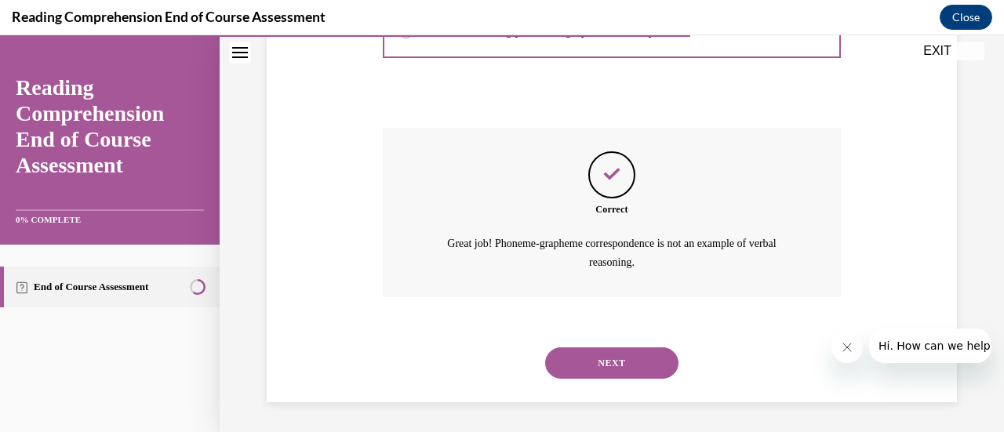
click at [648, 363] on button "NEXT" at bounding box center [611, 362] width 133 height 31
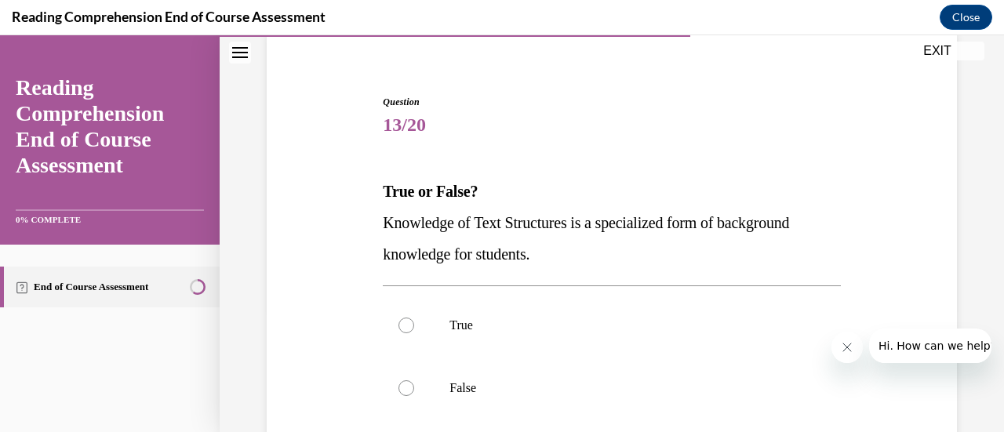
scroll to position [157, 0]
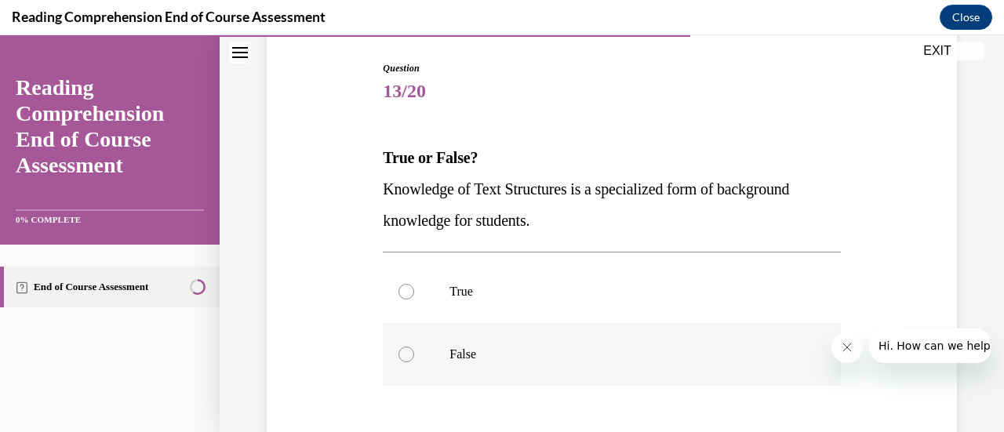
click at [402, 352] on div at bounding box center [406, 355] width 16 height 16
click at [402, 352] on input "False" at bounding box center [406, 355] width 16 height 16
radio input "true"
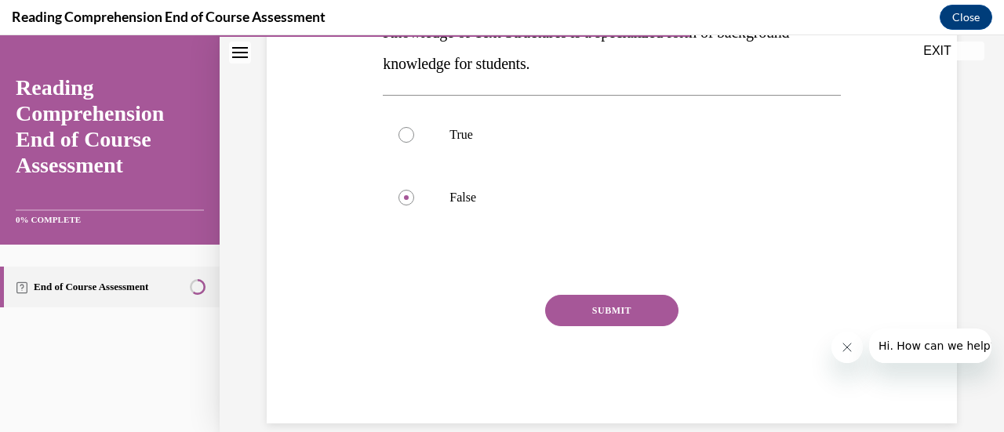
click at [602, 311] on button "SUBMIT" at bounding box center [611, 310] width 133 height 31
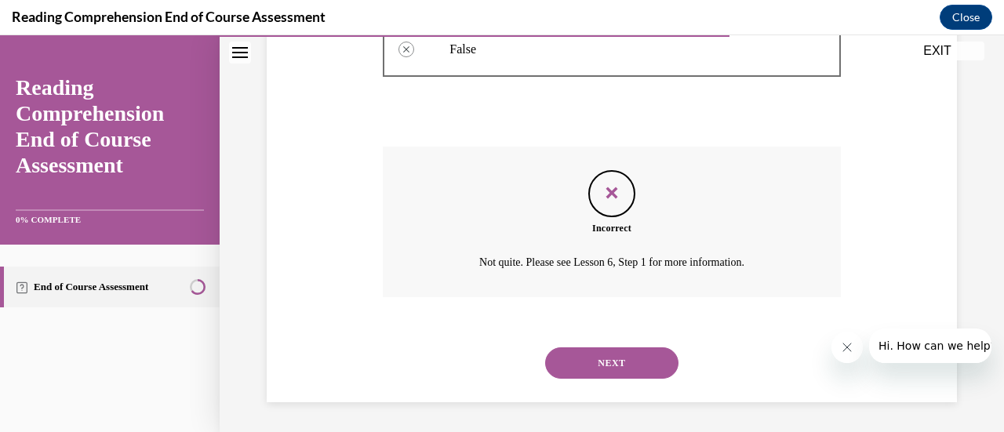
scroll to position [463, 0]
click at [604, 368] on button "NEXT" at bounding box center [611, 362] width 133 height 31
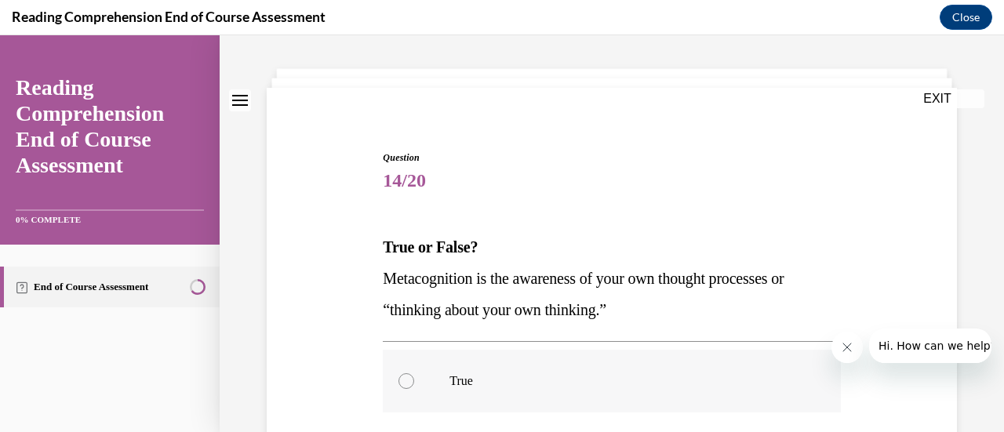
scroll to position [157, 0]
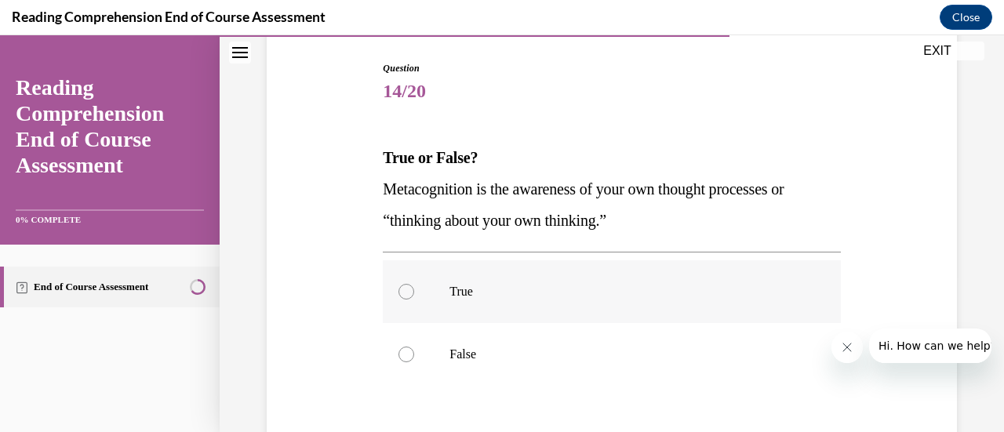
click at [407, 294] on div at bounding box center [406, 292] width 16 height 16
click at [407, 294] on input "True" at bounding box center [406, 292] width 16 height 16
radio input "true"
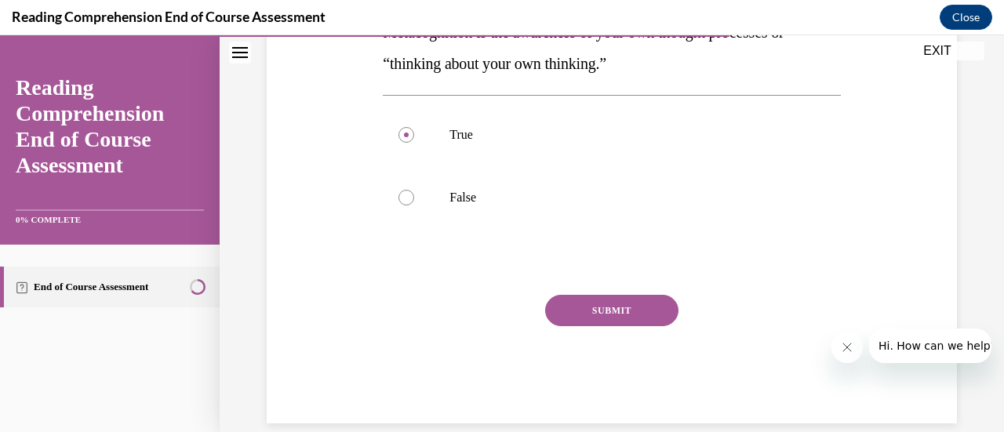
click at [613, 314] on button "SUBMIT" at bounding box center [611, 310] width 133 height 31
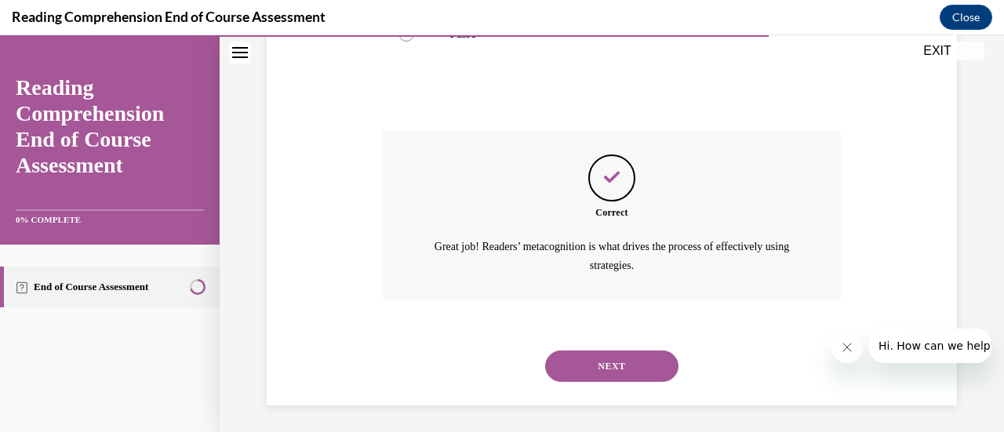
scroll to position [481, 0]
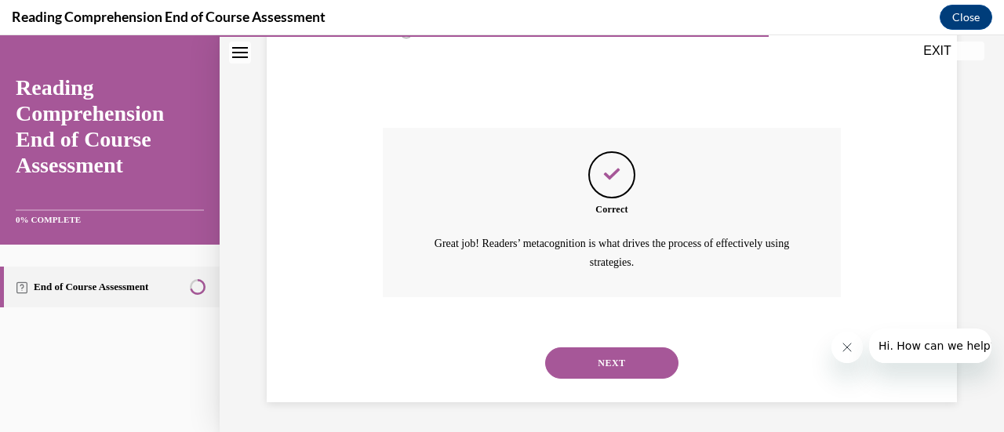
click at [604, 355] on button "NEXT" at bounding box center [611, 362] width 133 height 31
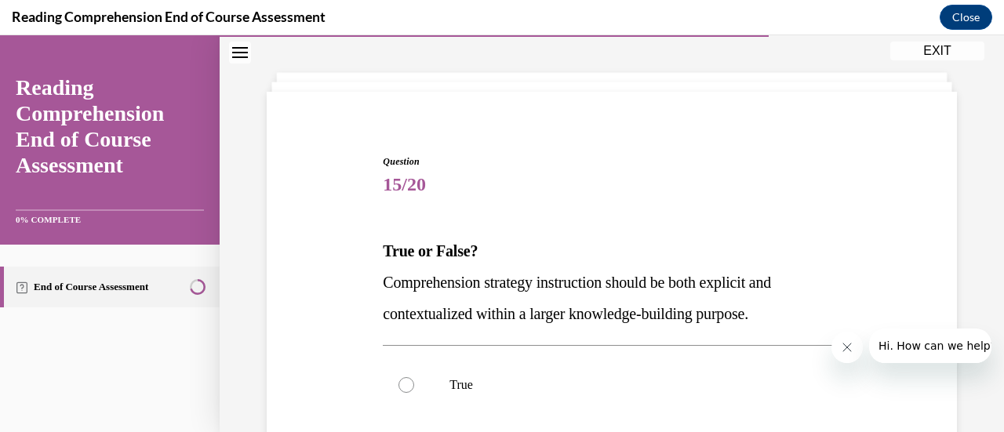
scroll to position [78, 0]
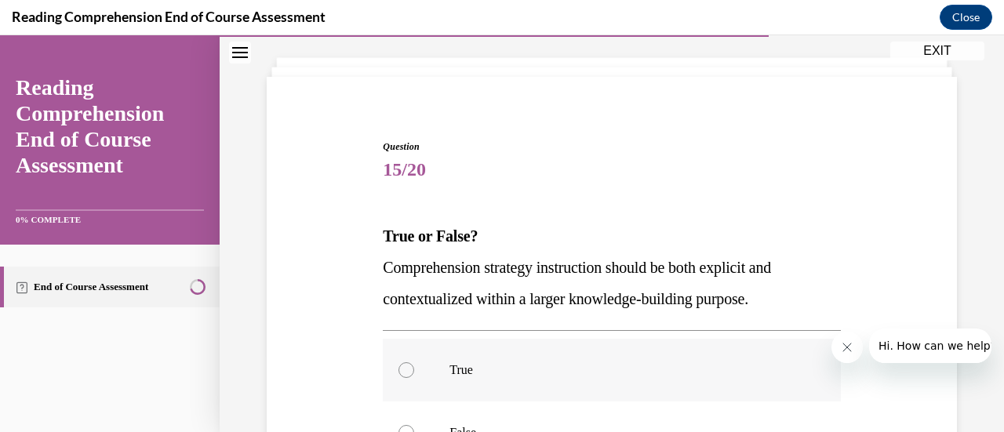
click at [402, 363] on div at bounding box center [406, 370] width 16 height 16
click at [402, 363] on input "True" at bounding box center [406, 370] width 16 height 16
radio input "true"
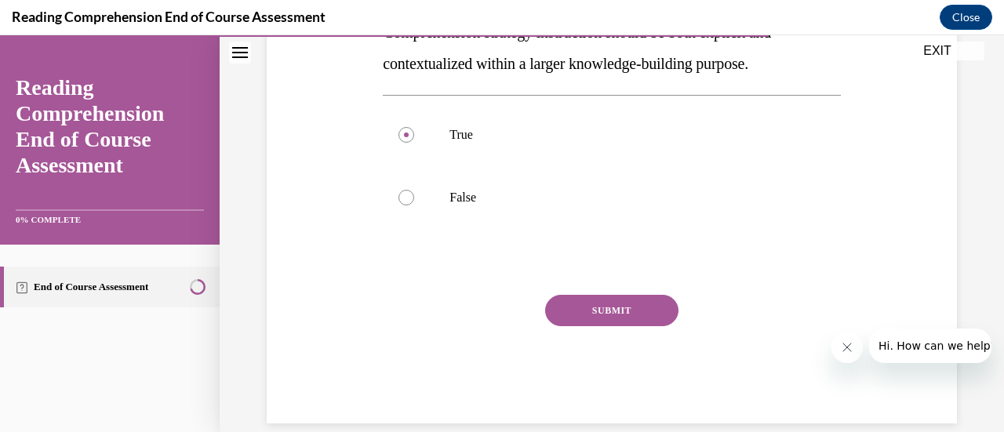
click at [632, 307] on button "SUBMIT" at bounding box center [611, 310] width 133 height 31
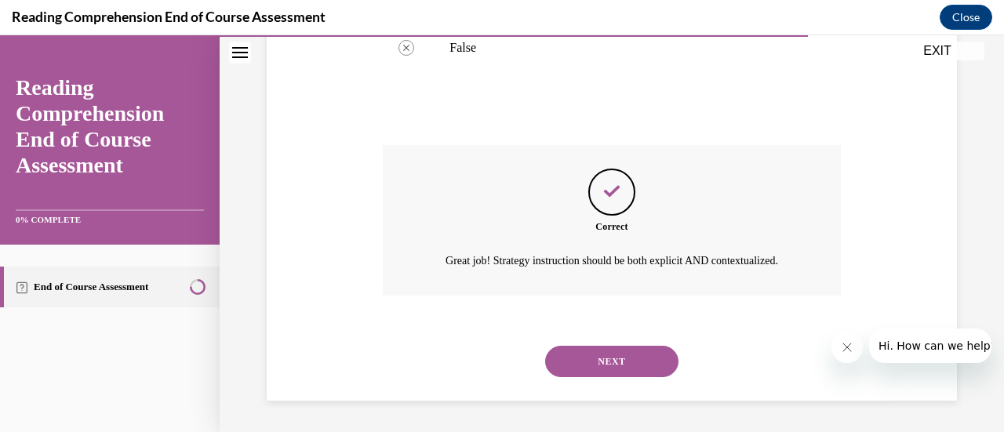
scroll to position [481, 0]
click at [629, 363] on button "NEXT" at bounding box center [611, 361] width 133 height 31
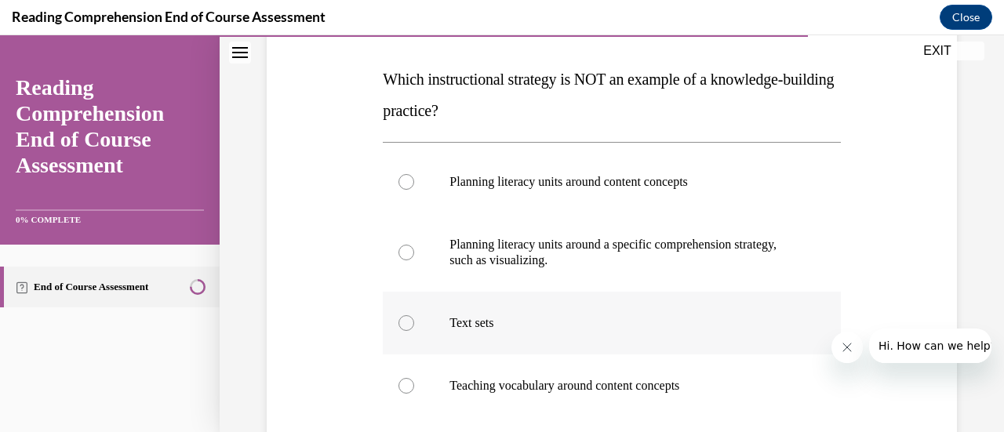
scroll to position [314, 0]
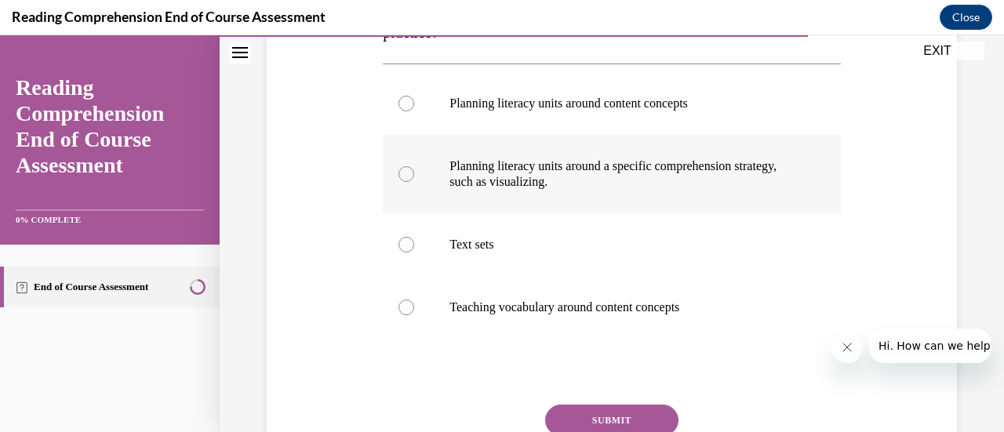
click at [412, 174] on label "Planning literacy units around a specific comprehension strategy, such as visua…" at bounding box center [611, 174] width 457 height 78
click at [412, 174] on input "Planning literacy units around a specific comprehension strategy, such as visua…" at bounding box center [406, 174] width 16 height 16
radio input "true"
click at [604, 417] on button "SUBMIT" at bounding box center [611, 420] width 133 height 31
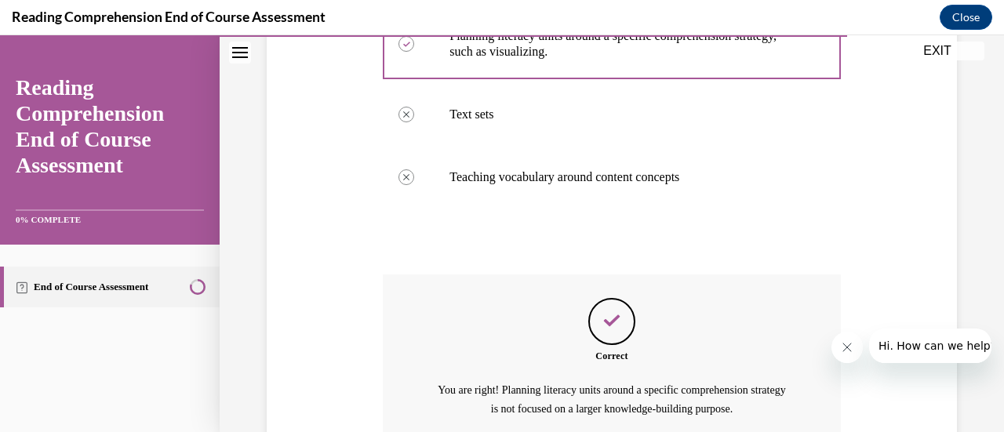
scroll to position [590, 0]
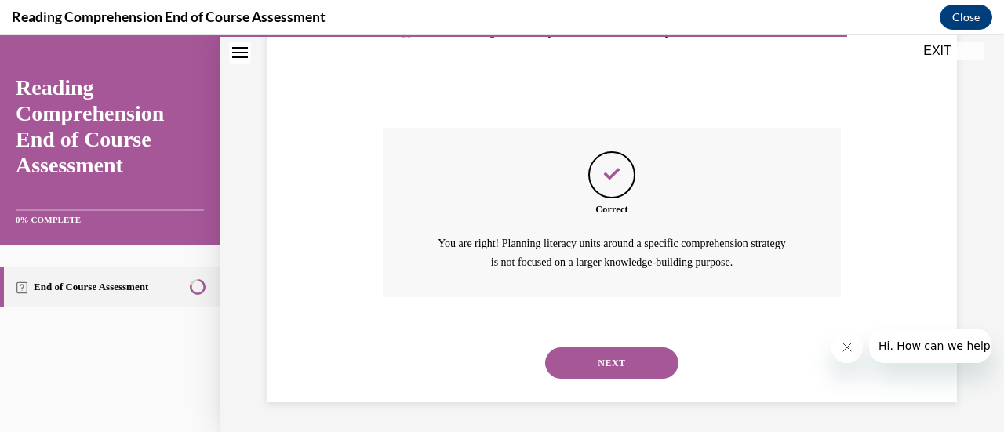
click at [641, 359] on button "NEXT" at bounding box center [611, 362] width 133 height 31
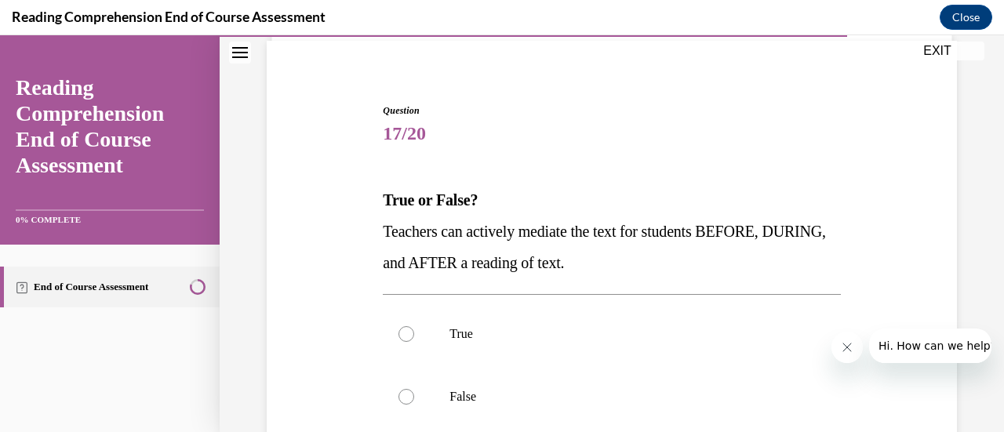
scroll to position [157, 0]
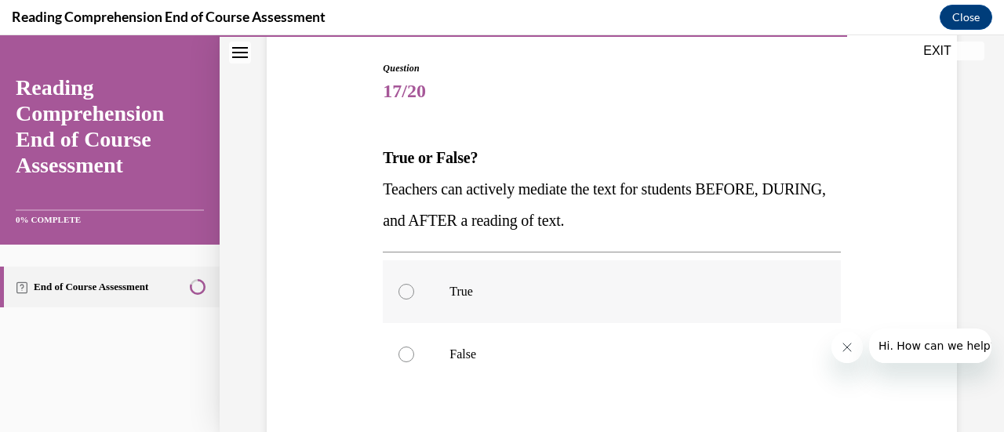
click at [412, 286] on label "True" at bounding box center [611, 291] width 457 height 63
click at [412, 286] on input "True" at bounding box center [406, 292] width 16 height 16
radio input "true"
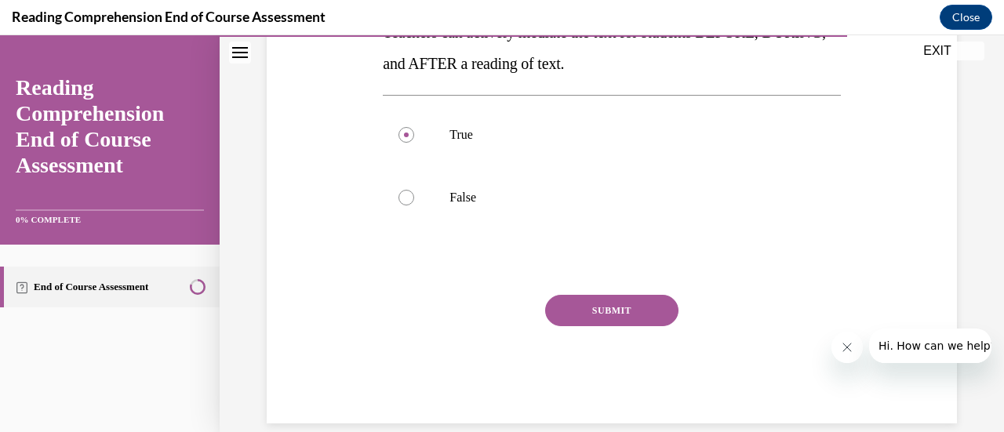
click at [574, 318] on button "SUBMIT" at bounding box center [611, 310] width 133 height 31
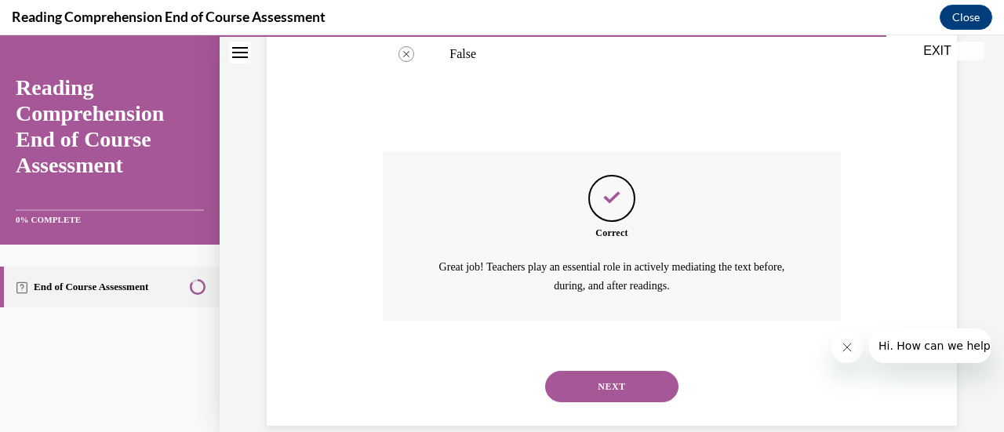
scroll to position [481, 0]
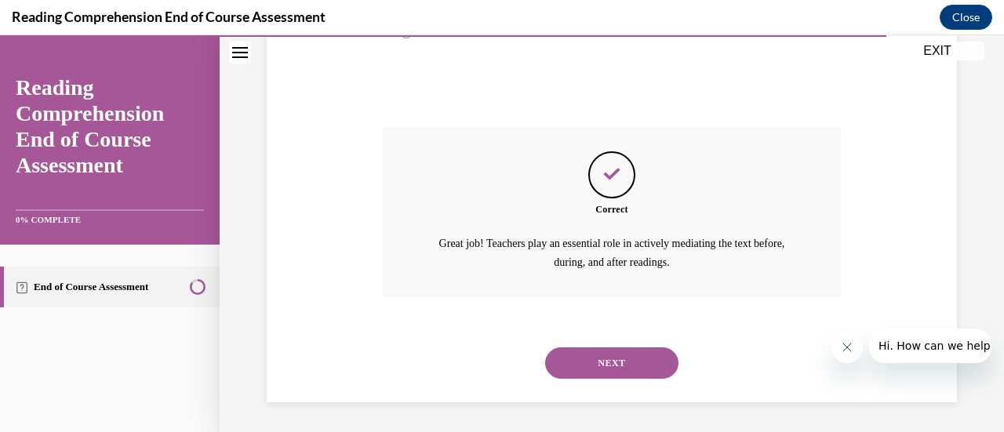
click at [588, 363] on button "NEXT" at bounding box center [611, 362] width 133 height 31
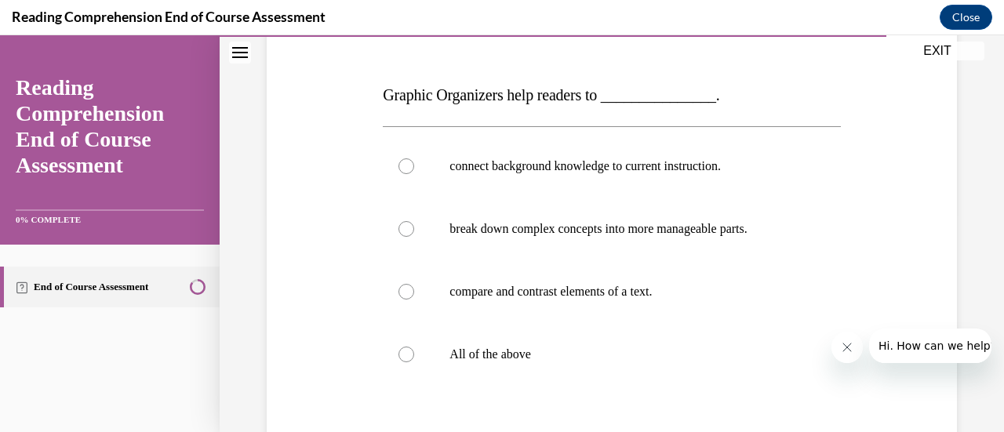
scroll to position [235, 0]
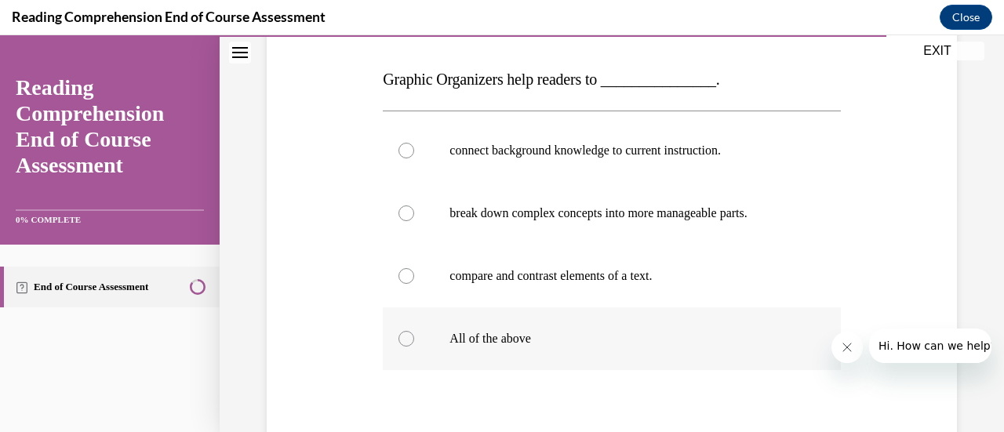
click at [401, 341] on div at bounding box center [406, 339] width 16 height 16
click at [401, 341] on input "All of the above" at bounding box center [406, 339] width 16 height 16
radio input "true"
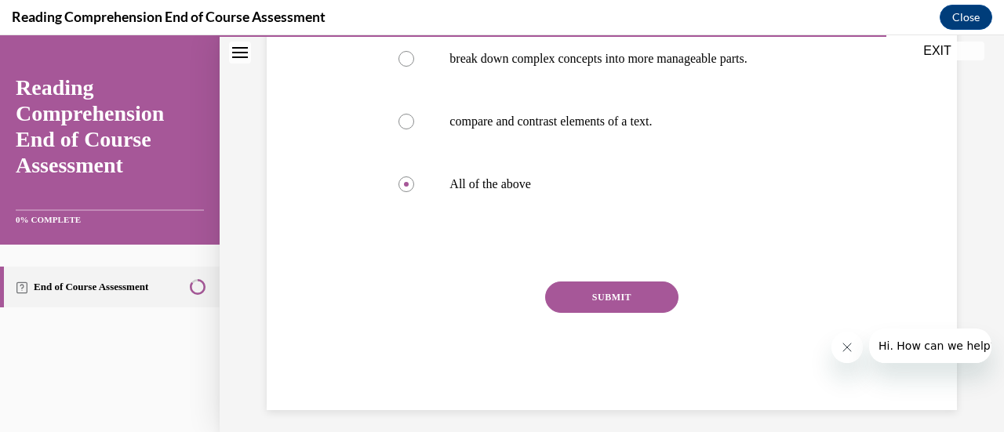
scroll to position [398, 0]
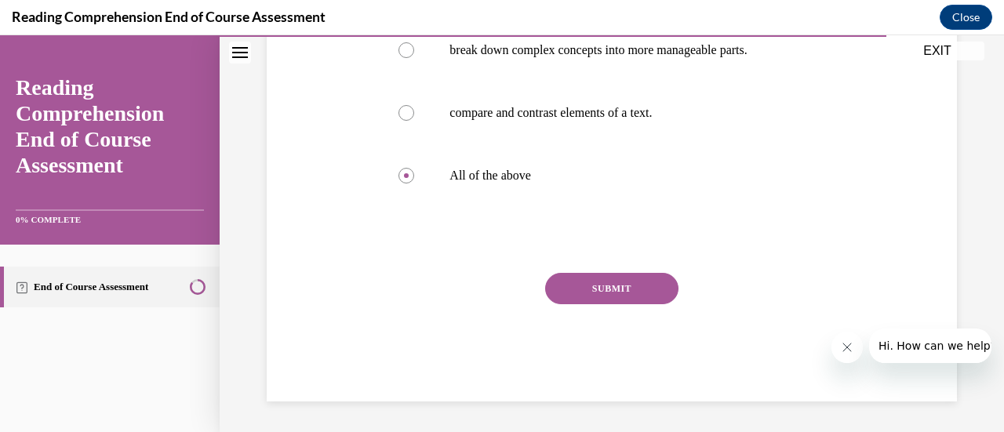
click at [601, 292] on button "SUBMIT" at bounding box center [611, 288] width 133 height 31
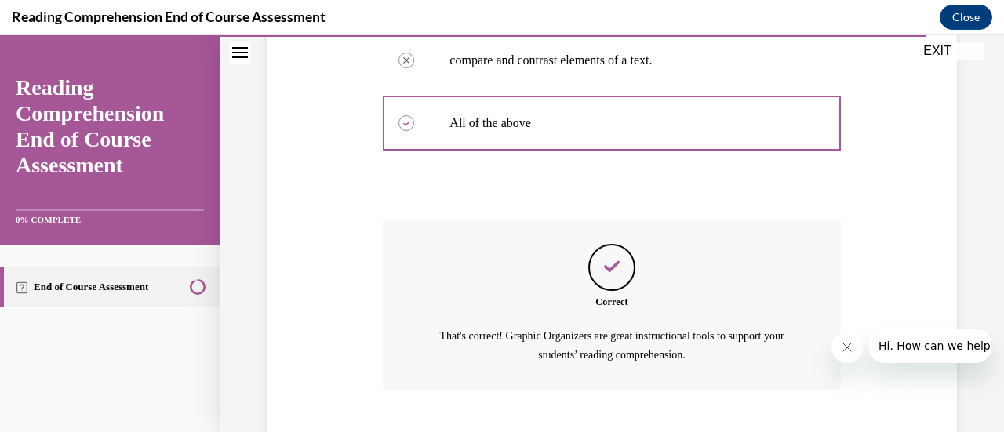
scroll to position [543, 0]
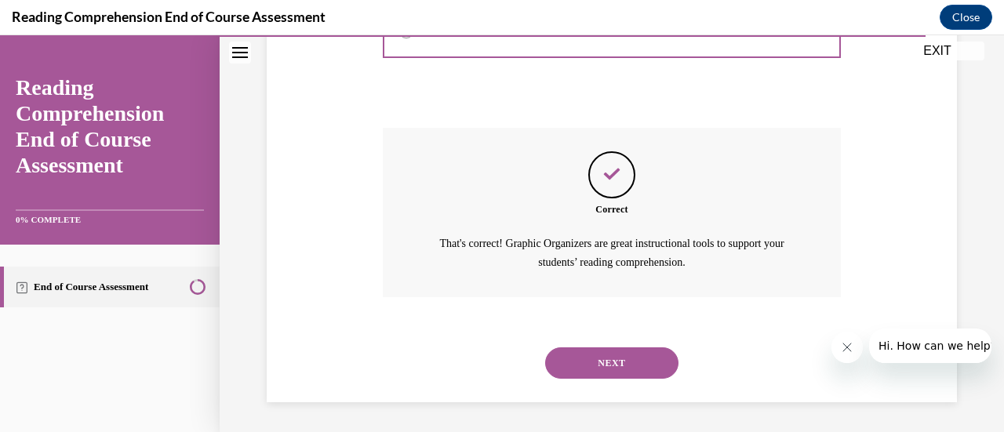
click at [594, 358] on button "NEXT" at bounding box center [611, 362] width 133 height 31
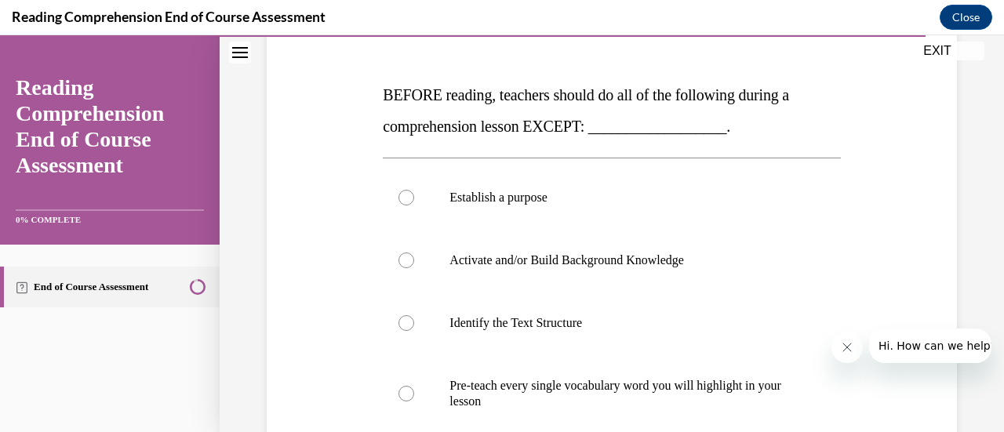
scroll to position [235, 0]
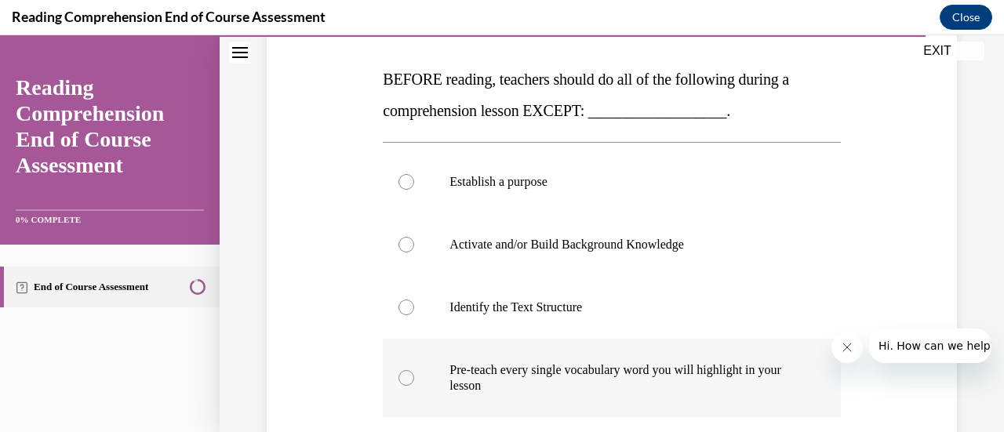
click at [411, 376] on div at bounding box center [406, 378] width 16 height 16
click at [411, 376] on input "Pre-teach every single vocabulary word you will highlight in your lesson" at bounding box center [406, 378] width 16 height 16
radio input "true"
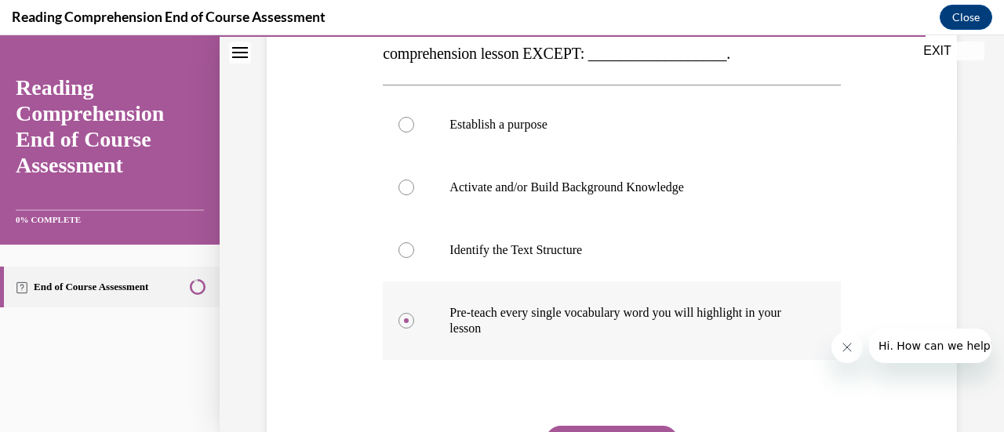
scroll to position [314, 0]
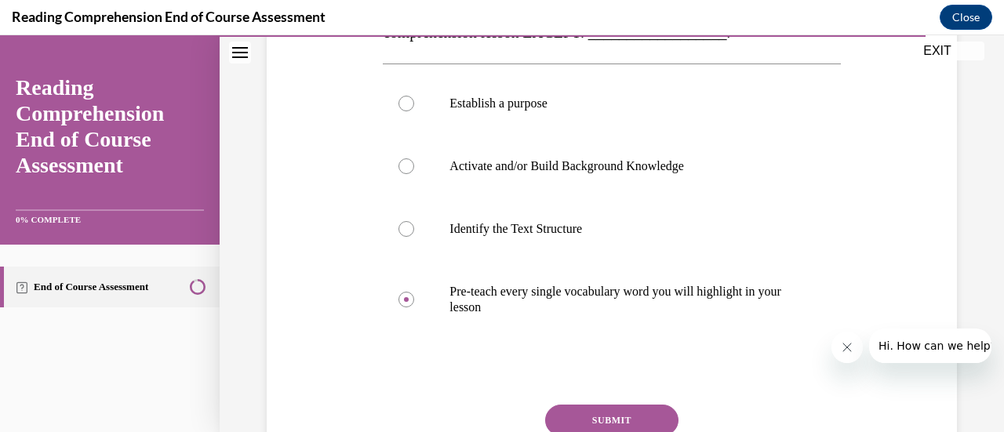
click at [615, 416] on button "SUBMIT" at bounding box center [611, 420] width 133 height 31
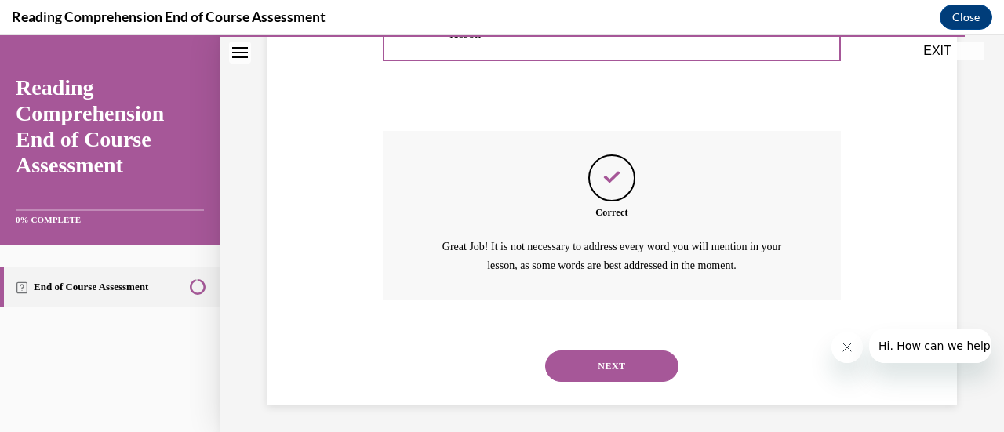
scroll to position [590, 0]
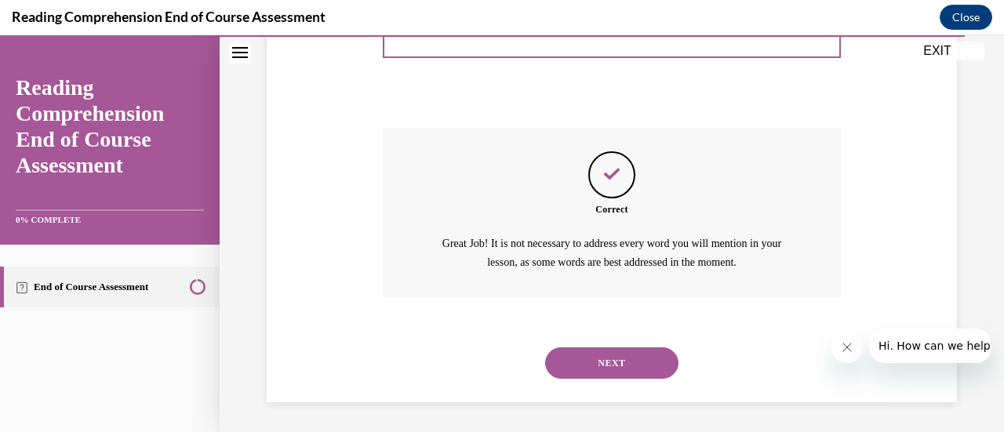
click at [617, 354] on button "NEXT" at bounding box center [611, 362] width 133 height 31
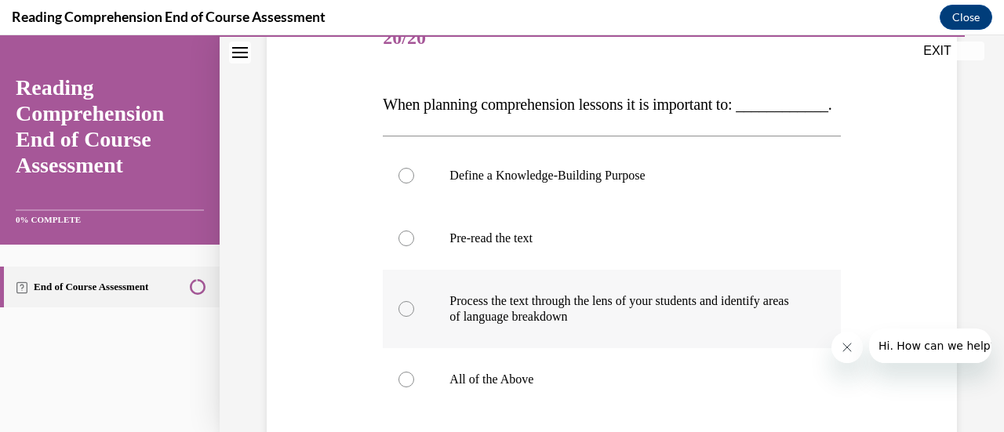
scroll to position [235, 0]
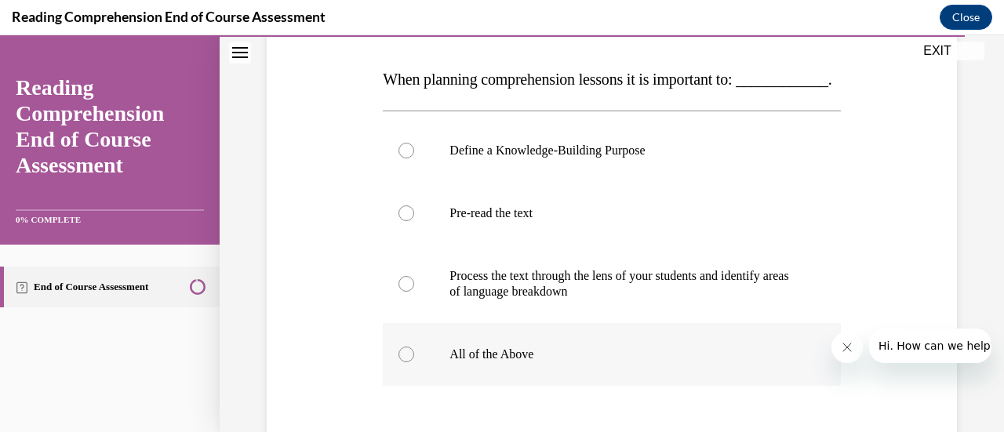
click at [406, 362] on div at bounding box center [406, 355] width 16 height 16
click at [406, 362] on input "All of the Above" at bounding box center [406, 355] width 16 height 16
radio input "true"
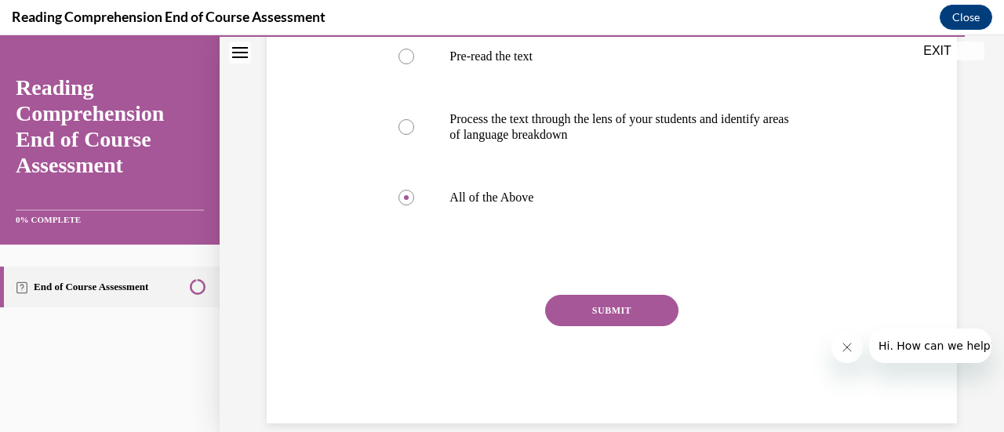
click at [630, 326] on button "SUBMIT" at bounding box center [611, 310] width 133 height 31
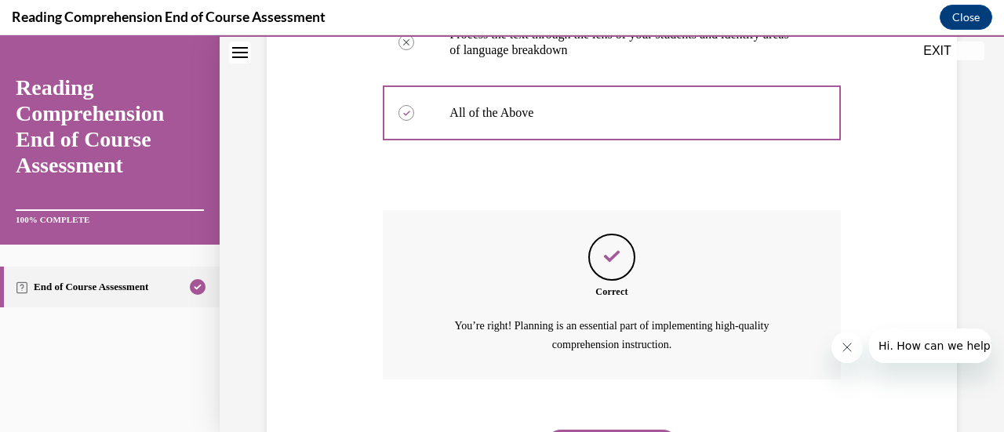
scroll to position [590, 0]
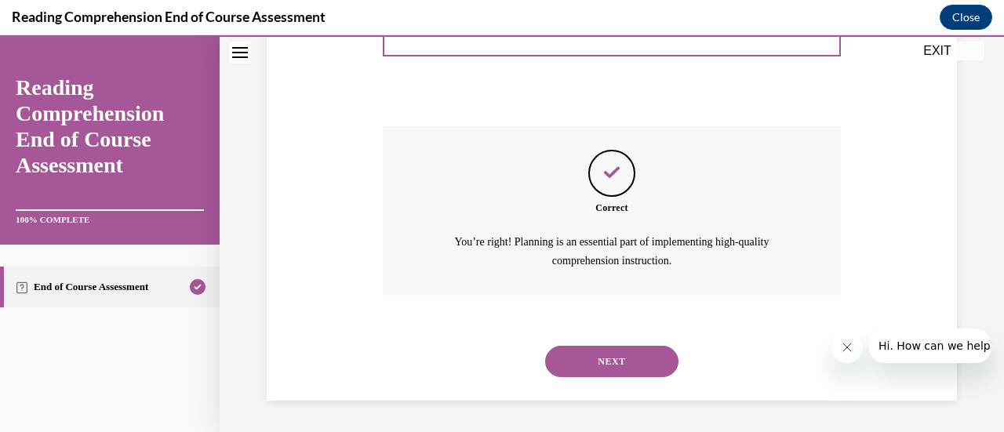
click at [630, 358] on button "NEXT" at bounding box center [611, 361] width 133 height 31
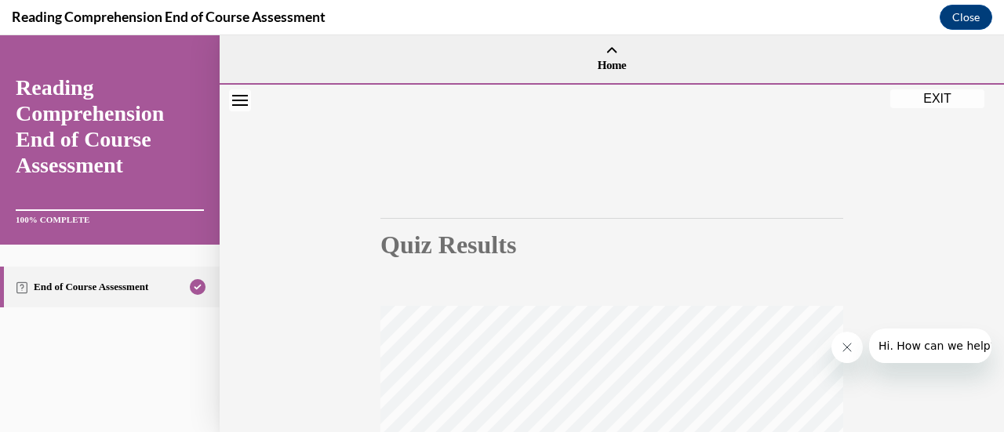
scroll to position [0, 0]
click at [945, 94] on button "EXIT" at bounding box center [937, 98] width 94 height 19
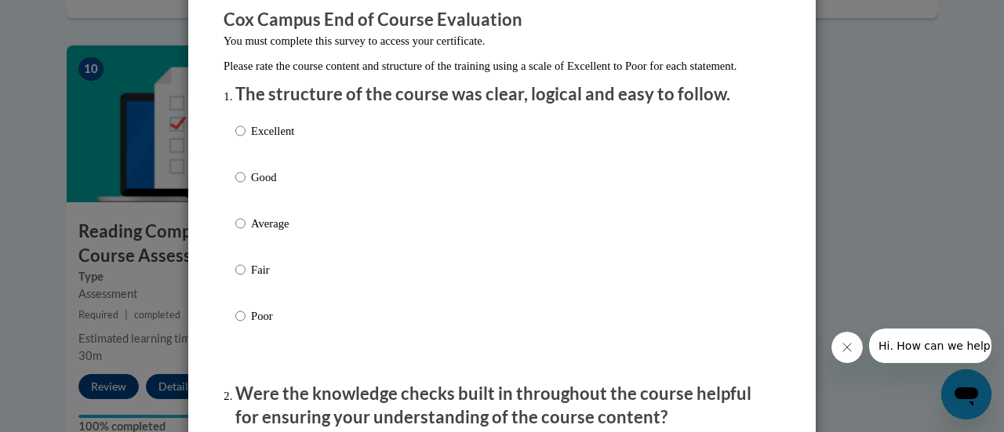
scroll to position [157, 0]
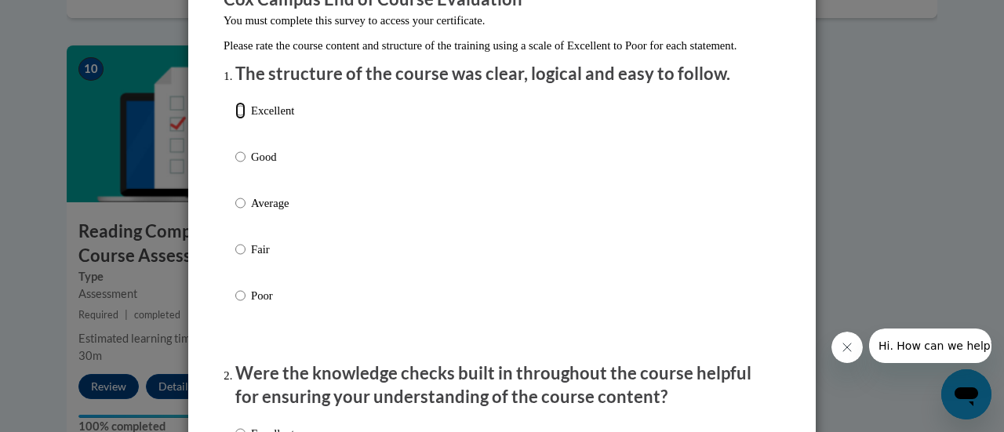
click at [235, 119] on input "Excellent" at bounding box center [240, 110] width 10 height 17
radio input "true"
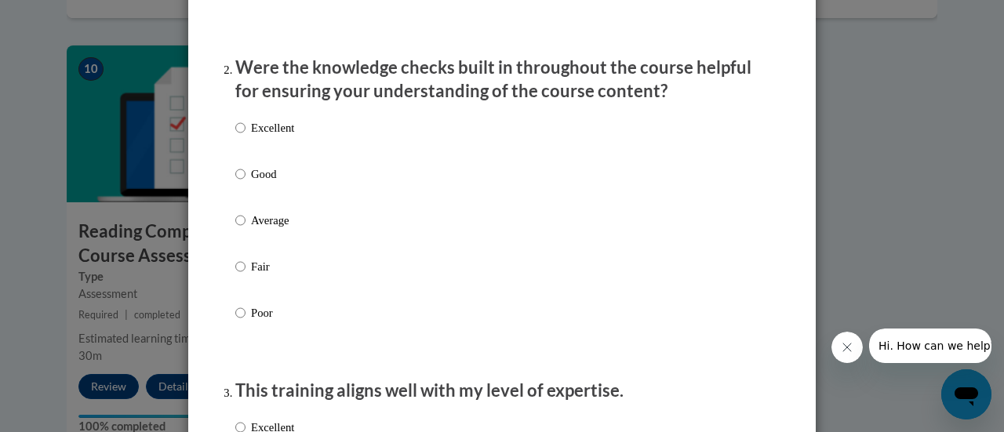
scroll to position [470, 0]
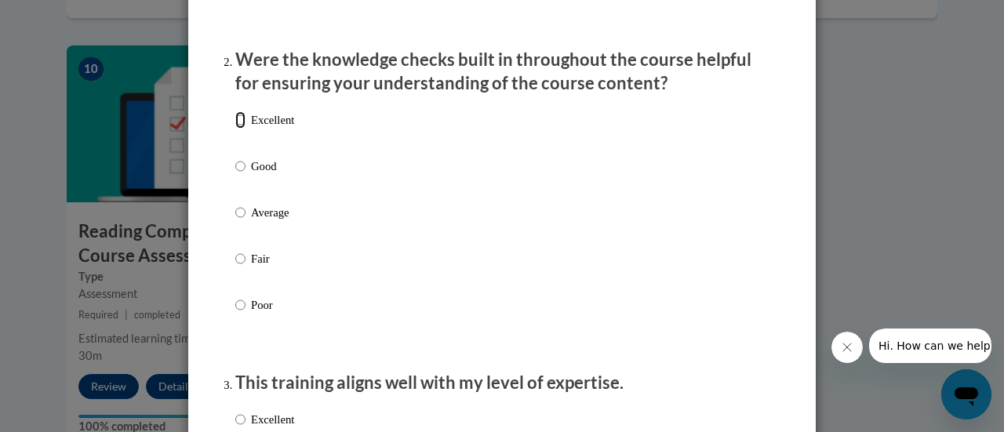
click at [238, 129] on input "Excellent" at bounding box center [240, 119] width 10 height 17
radio input "true"
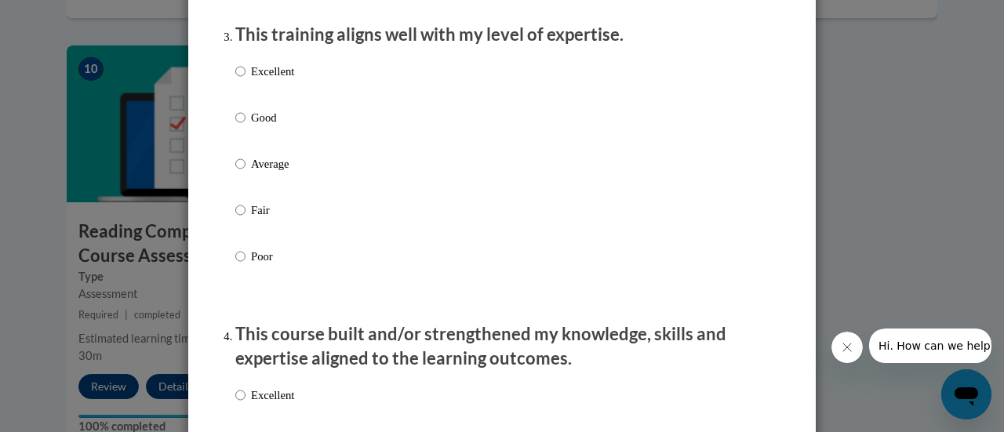
scroll to position [862, 0]
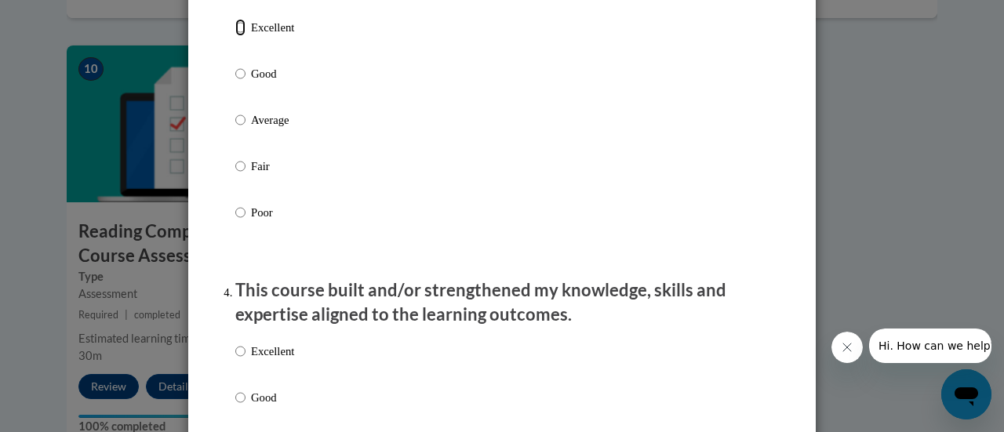
click at [235, 36] on input "Excellent" at bounding box center [240, 27] width 10 height 17
radio input "true"
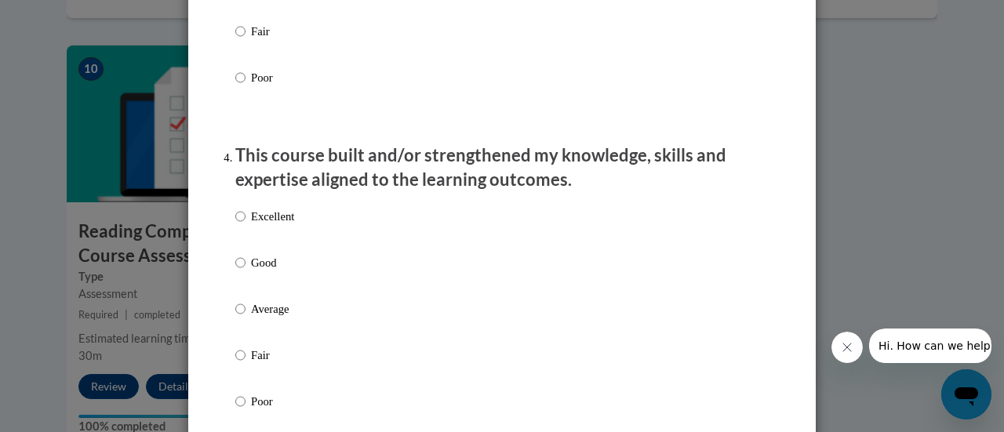
scroll to position [1019, 0]
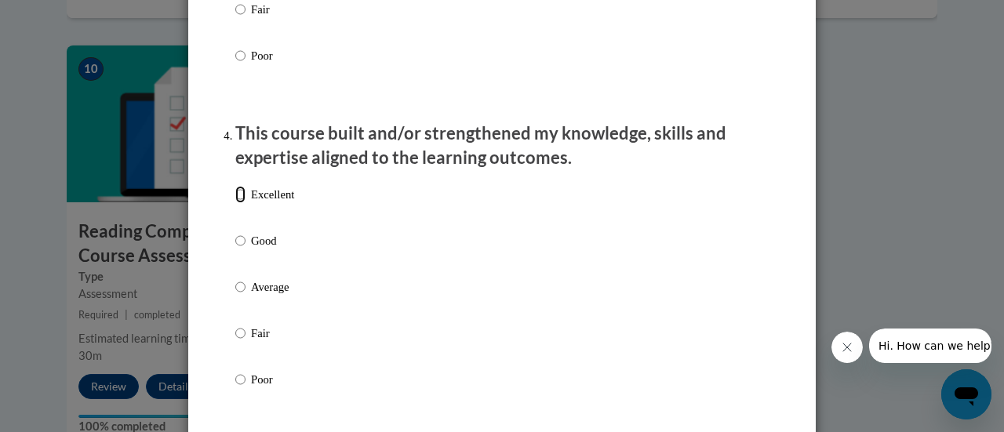
click at [235, 203] on input "Excellent" at bounding box center [240, 194] width 10 height 17
radio input "true"
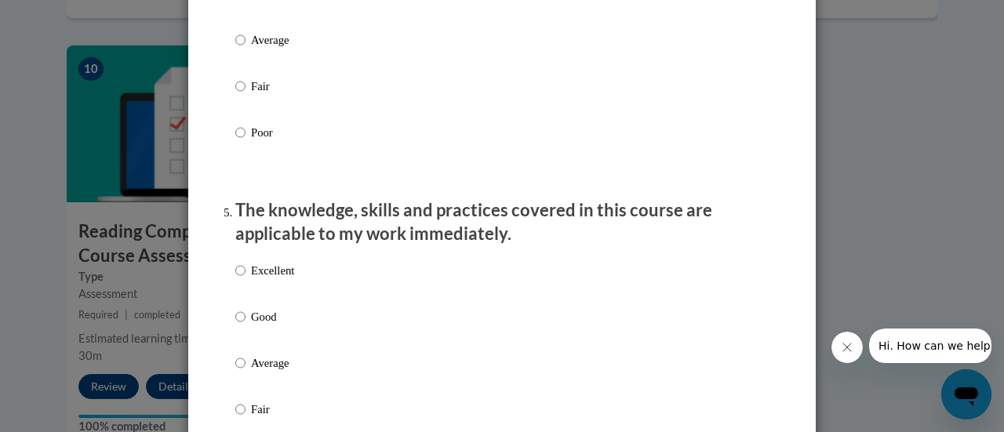
scroll to position [1333, 0]
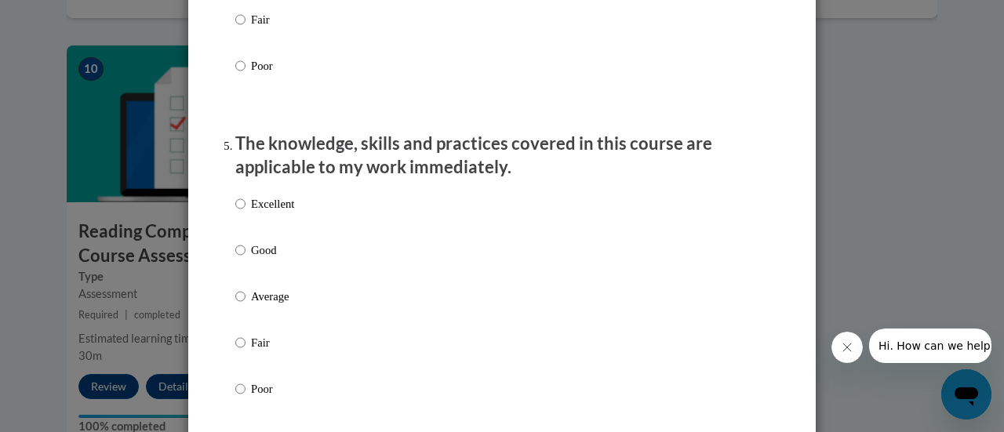
click at [240, 219] on label "Excellent" at bounding box center [264, 216] width 59 height 42
click at [240, 212] on input "Excellent" at bounding box center [240, 203] width 10 height 17
radio input "true"
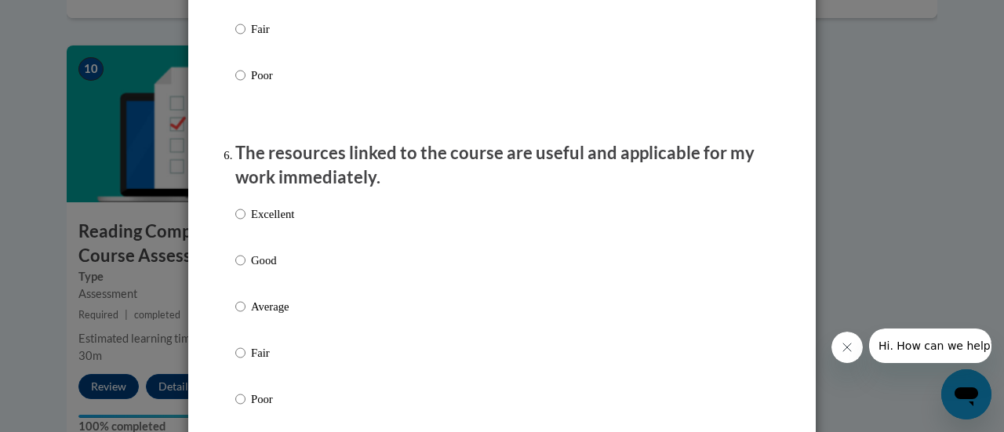
scroll to position [1803, 0]
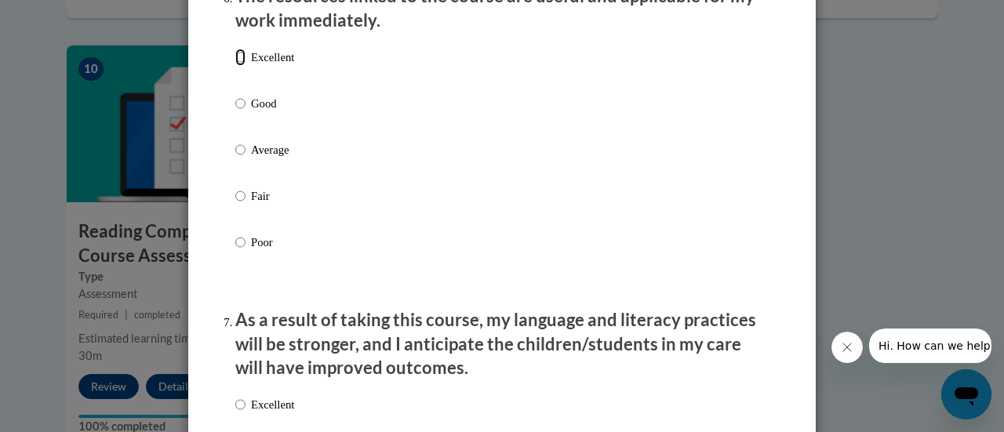
click at [235, 66] on input "Excellent" at bounding box center [240, 57] width 10 height 17
radio input "true"
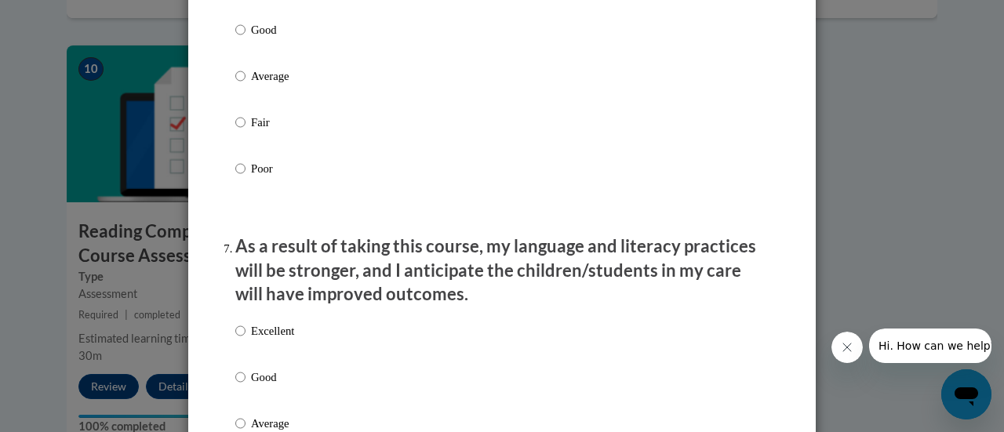
scroll to position [2038, 0]
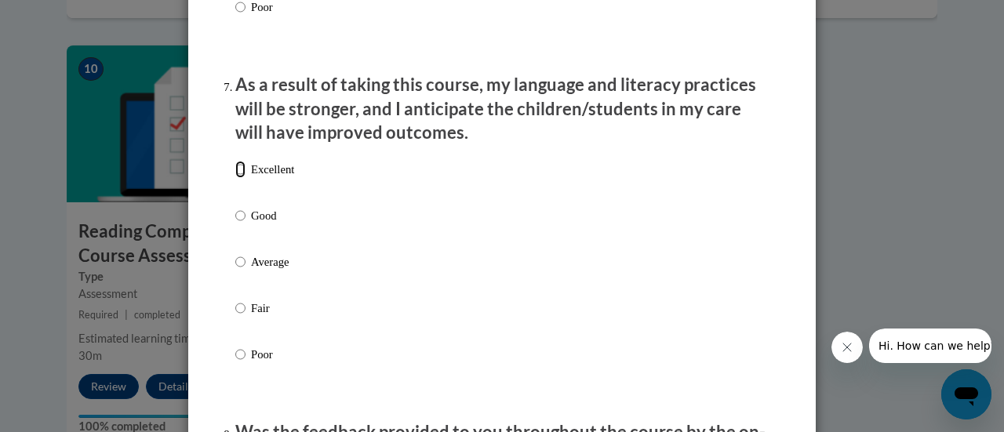
click at [235, 178] on input "Excellent" at bounding box center [240, 169] width 10 height 17
radio input "true"
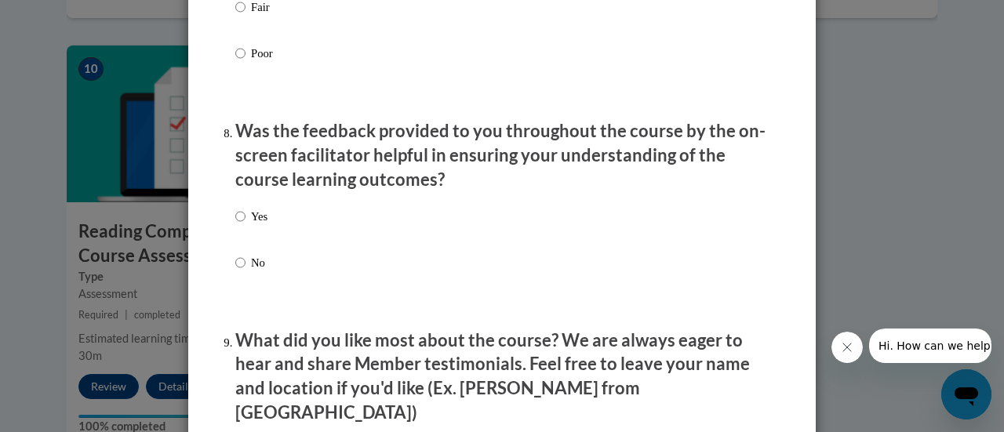
scroll to position [2352, 0]
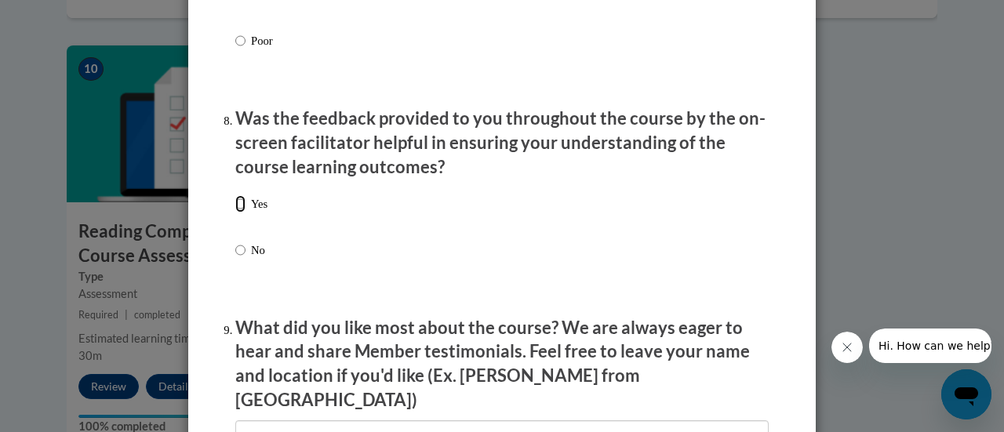
click at [235, 212] on input "Yes" at bounding box center [240, 203] width 10 height 17
radio input "true"
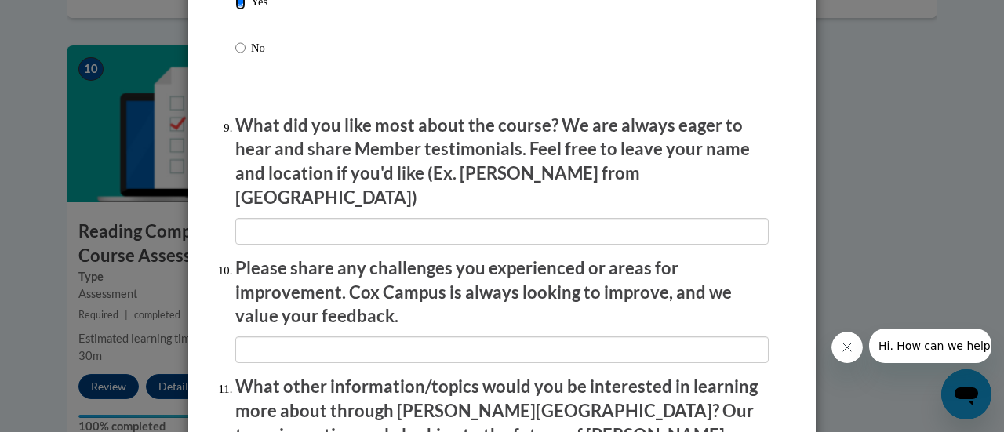
scroll to position [2587, 0]
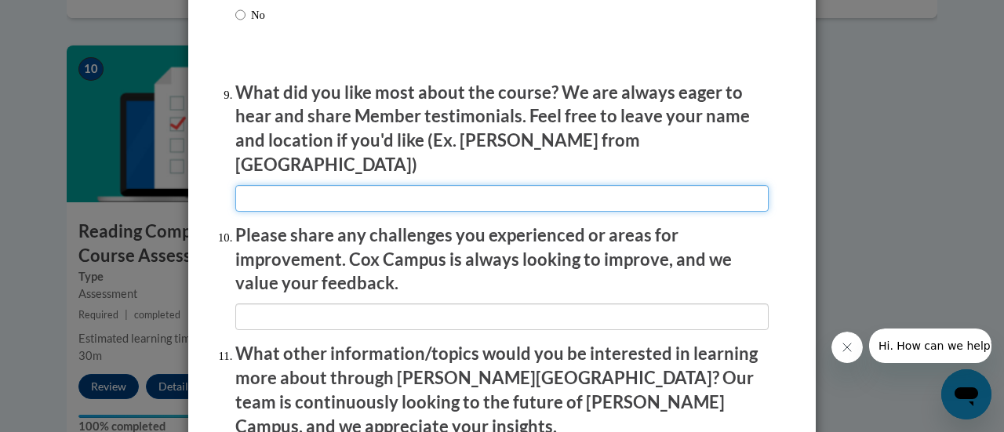
click at [337, 185] on input "textbox" at bounding box center [501, 198] width 533 height 27
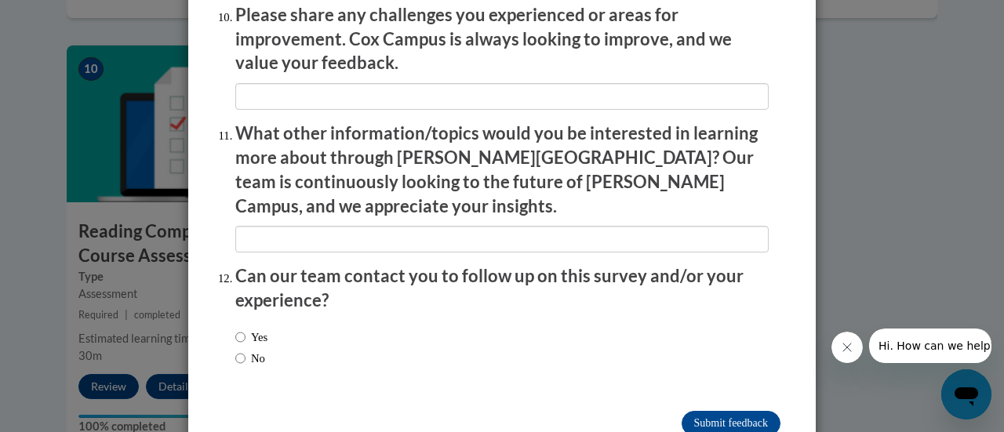
scroll to position [2828, 0]
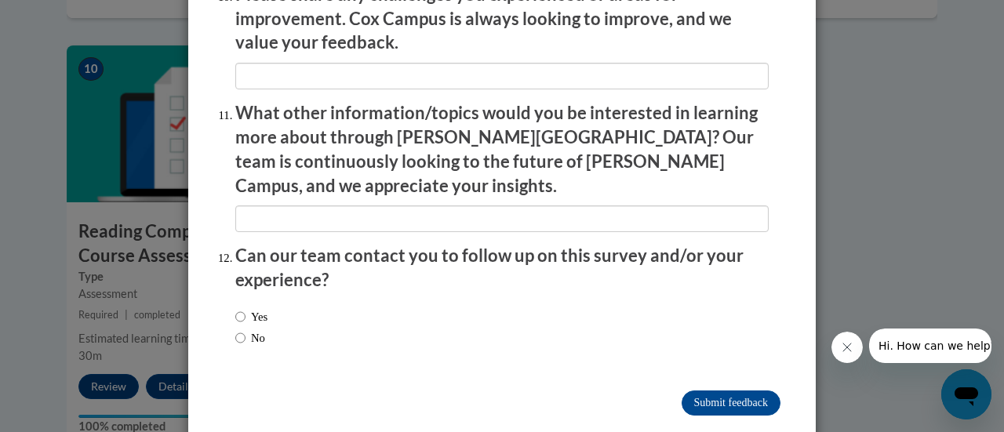
type input "I enjoyed the additional materials that I can access to use with my students an…"
click at [235, 329] on input "No" at bounding box center [240, 337] width 10 height 17
radio input "true"
click at [695, 390] on input "Submit feedback" at bounding box center [730, 402] width 99 height 25
